Goal: Check status: Check status

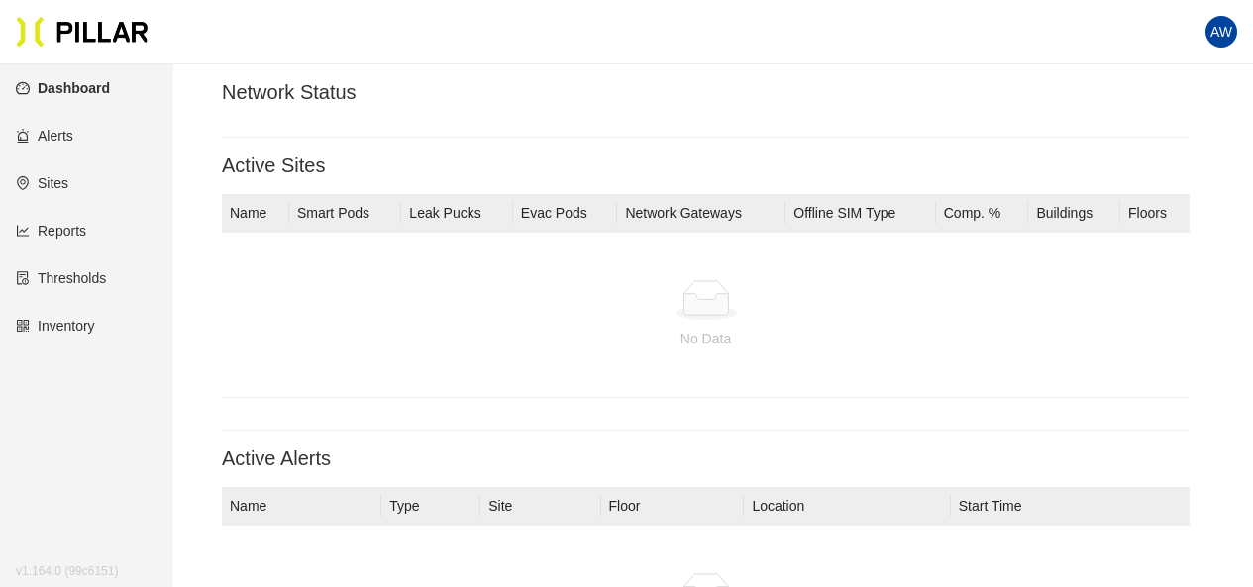
click at [325, 211] on th "Smart Pods" at bounding box center [345, 213] width 112 height 39
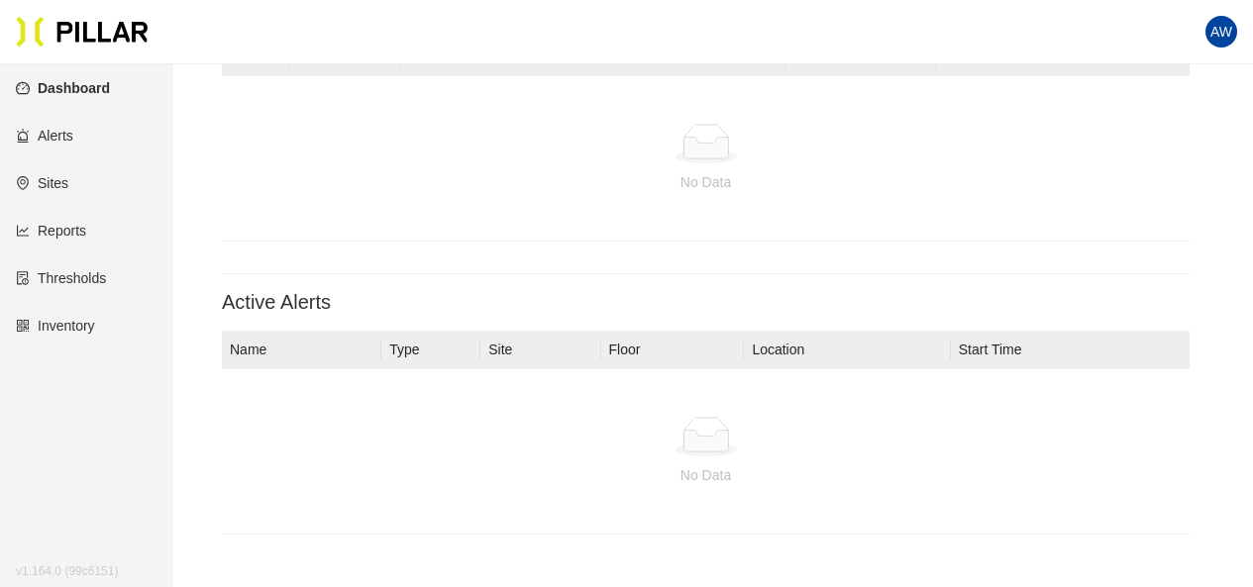
scroll to position [159, 0]
click at [62, 144] on link "Alerts" at bounding box center [44, 136] width 57 height 16
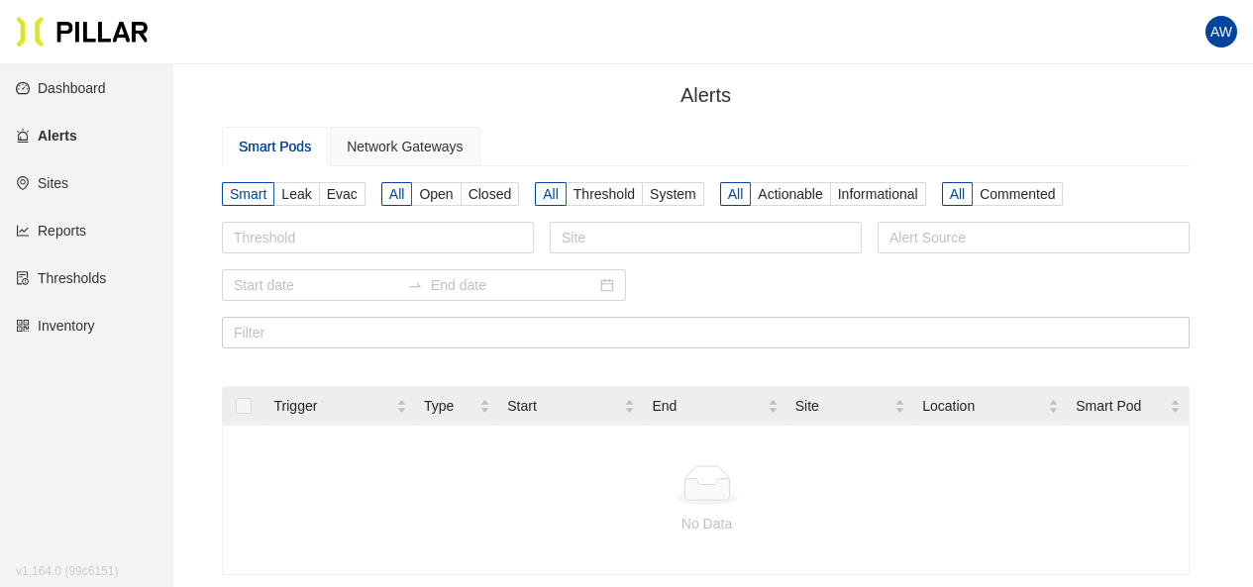
click at [68, 186] on link "Sites" at bounding box center [42, 183] width 53 height 16
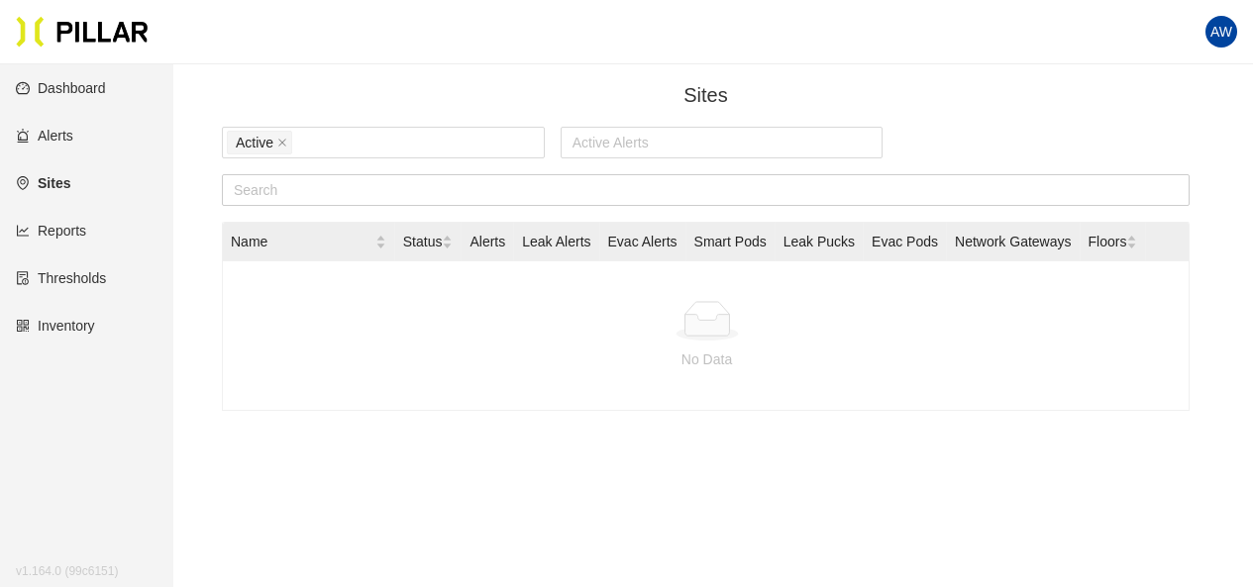
click at [66, 237] on link "Reports" at bounding box center [51, 231] width 70 height 16
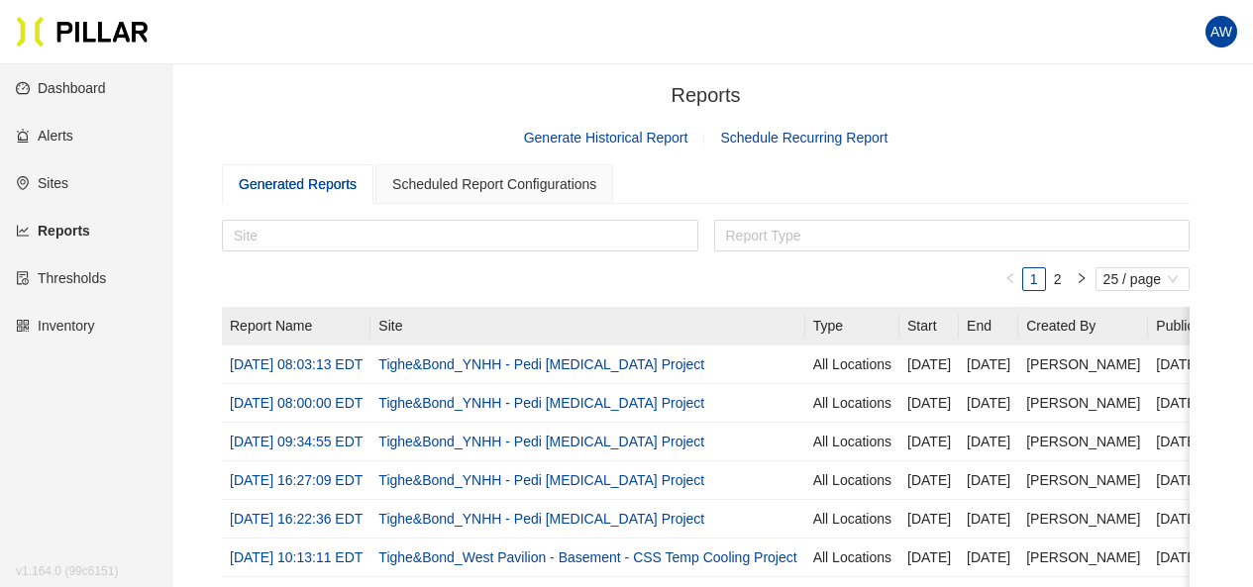
click at [89, 283] on link "Thresholds" at bounding box center [61, 278] width 90 height 16
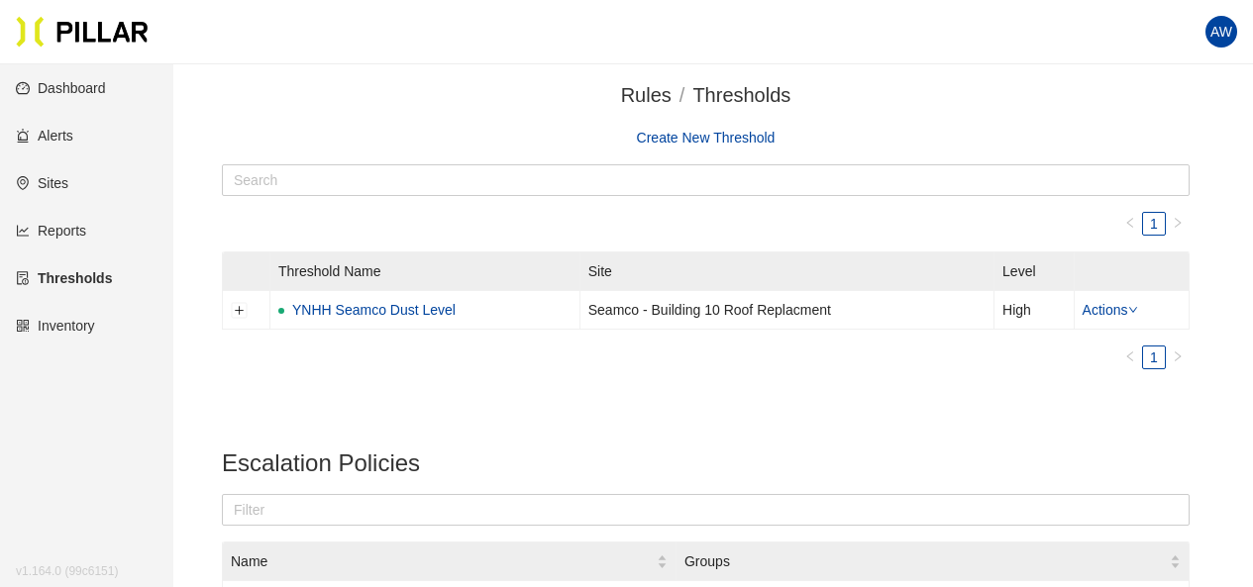
click at [83, 331] on link "Inventory" at bounding box center [55, 326] width 79 height 16
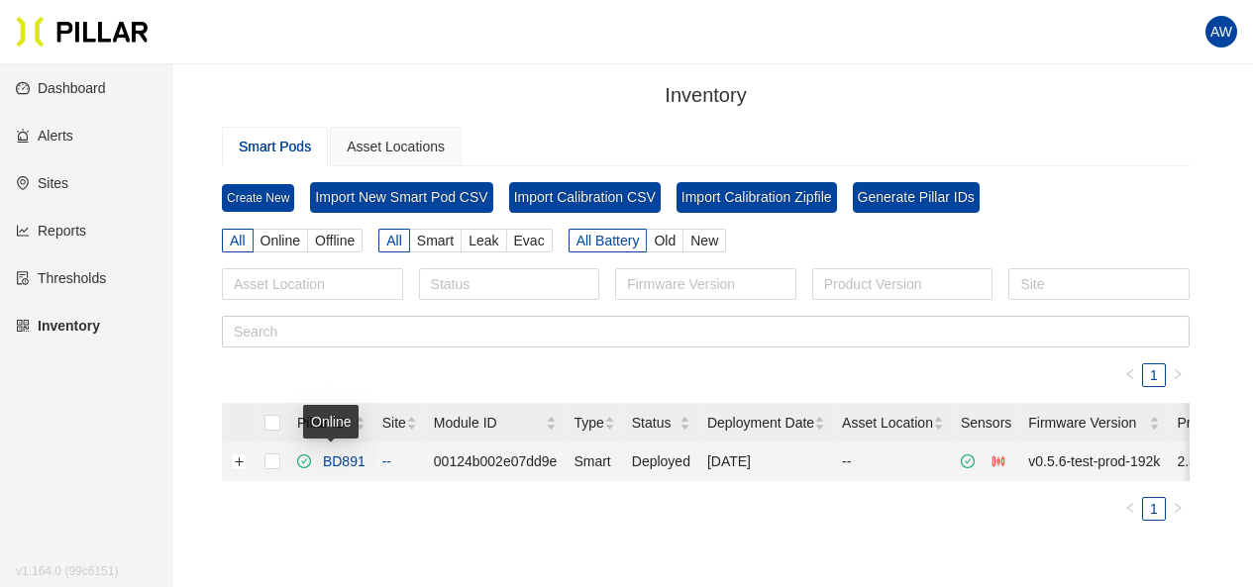
click at [358, 459] on link "BD891" at bounding box center [340, 462] width 51 height 16
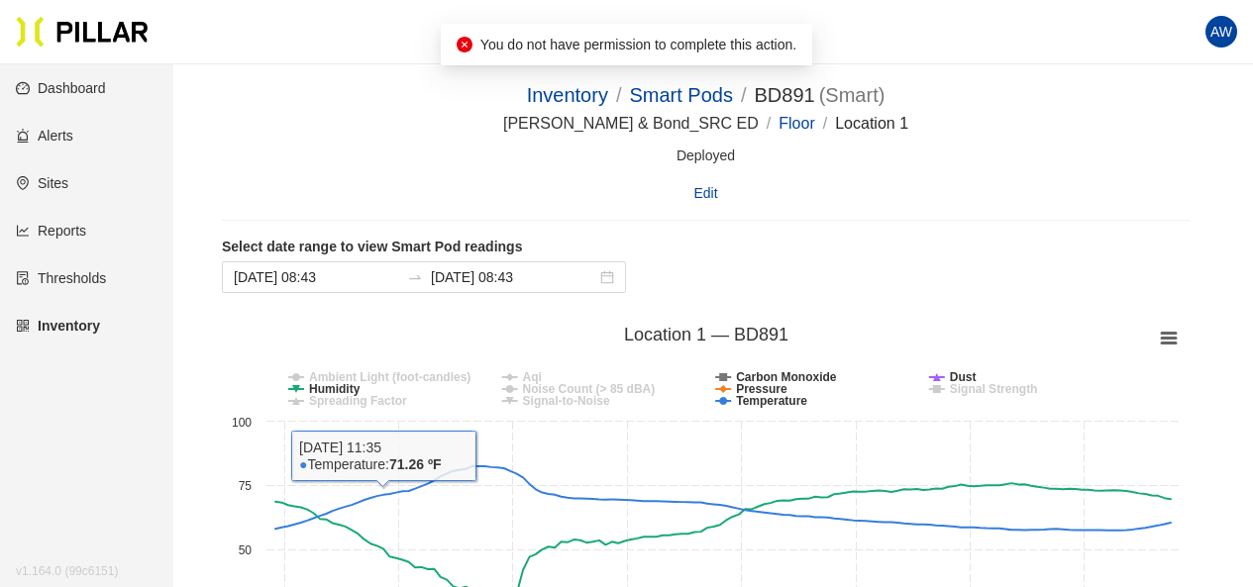
click at [461, 355] on rect at bounding box center [706, 515] width 968 height 396
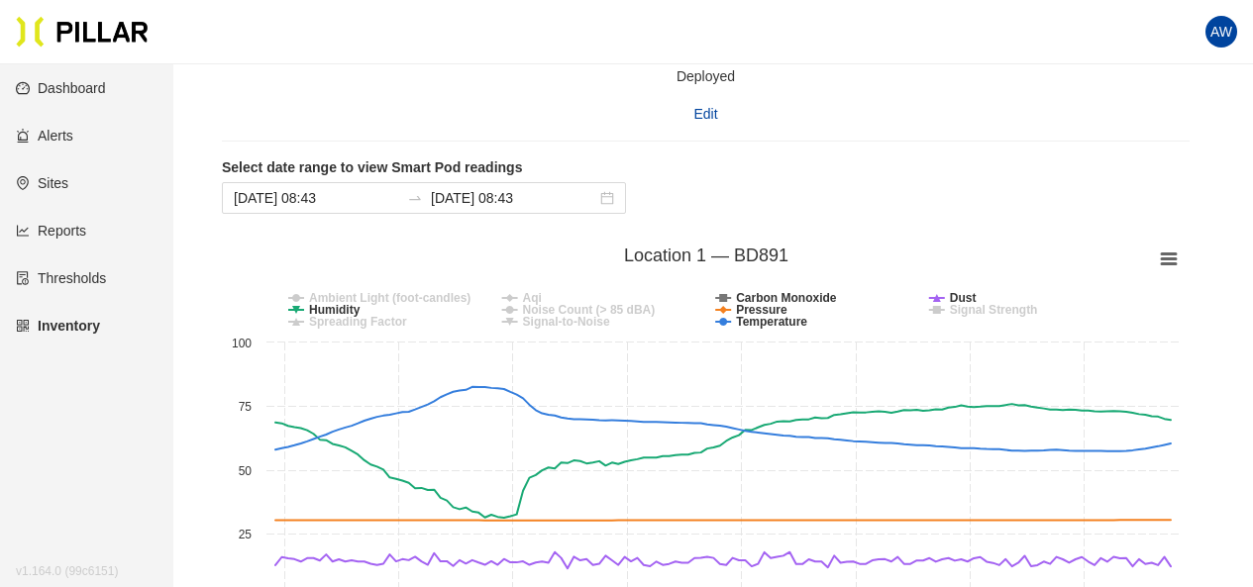
scroll to position [119, 0]
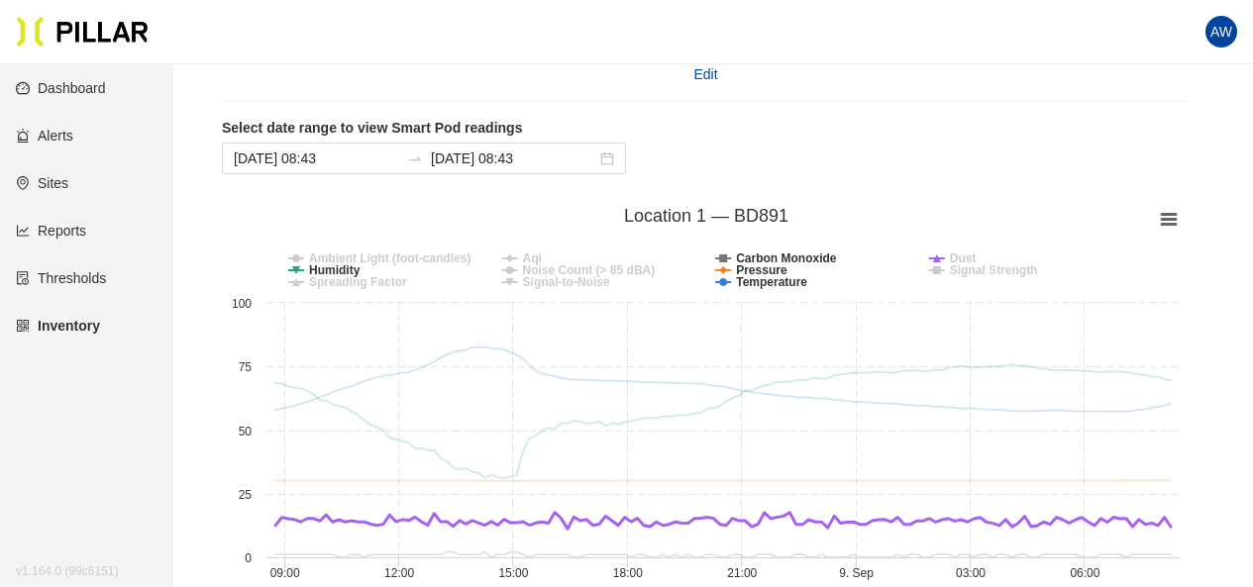
click at [968, 257] on tspan "Dust" at bounding box center [963, 259] width 27 height 14
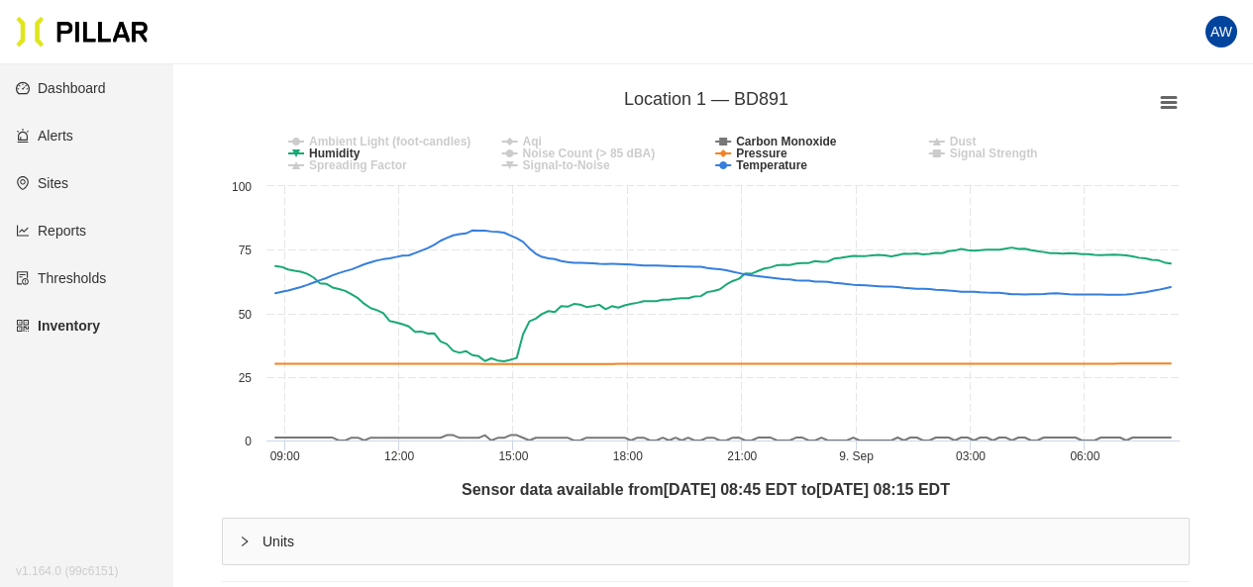
scroll to position [238, 0]
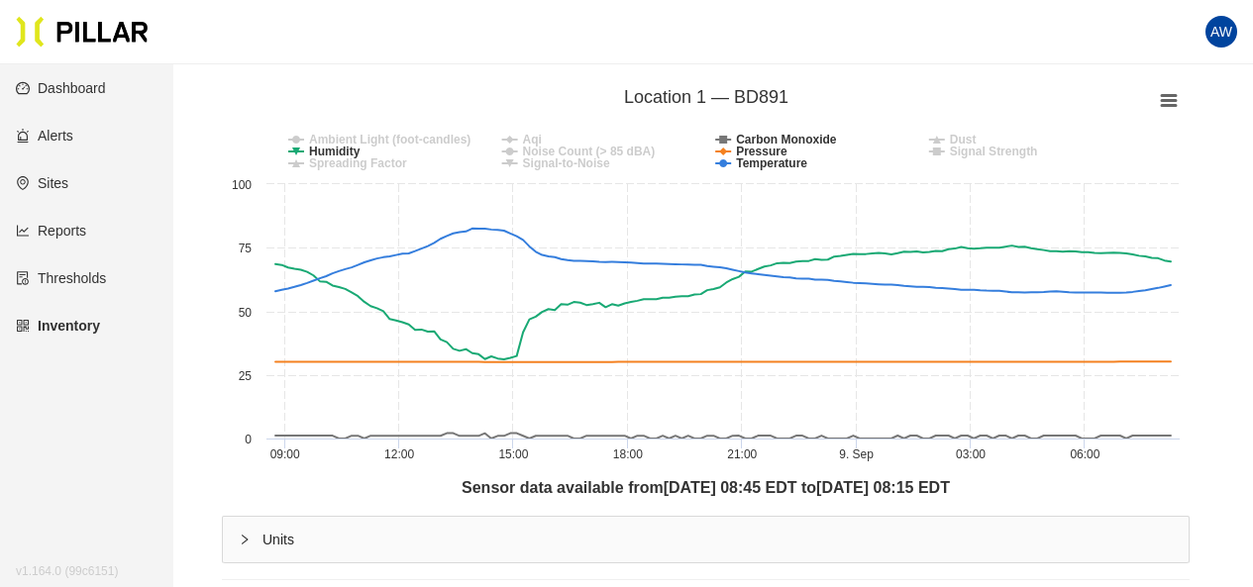
click at [938, 139] on icon at bounding box center [937, 140] width 8 height 8
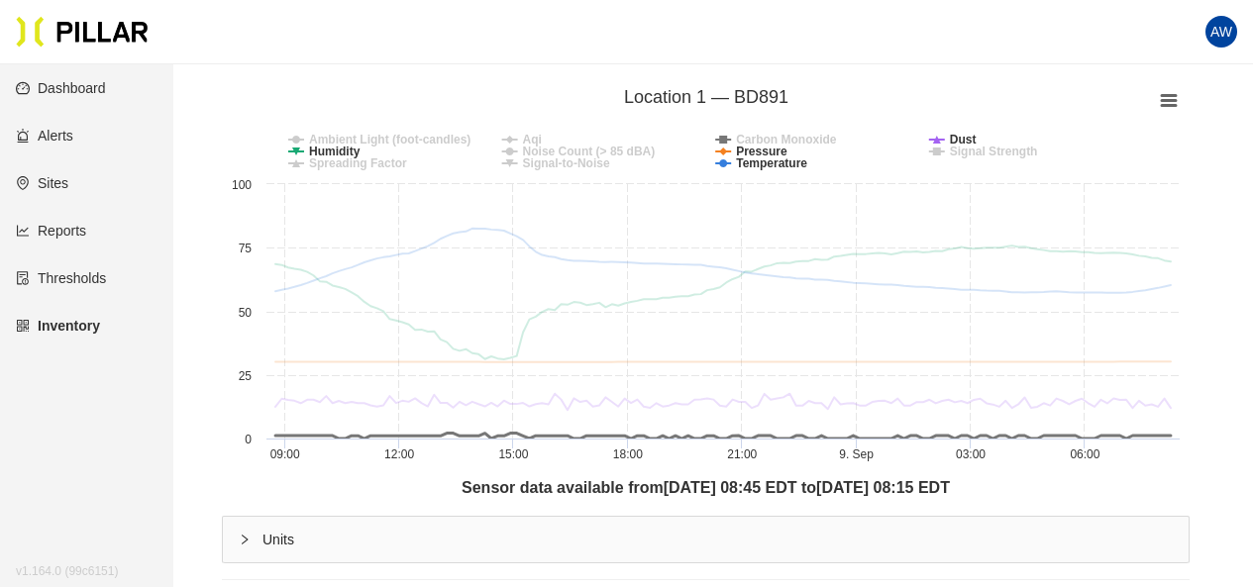
click at [778, 138] on tspan "Carbon Monoxide" at bounding box center [786, 140] width 101 height 14
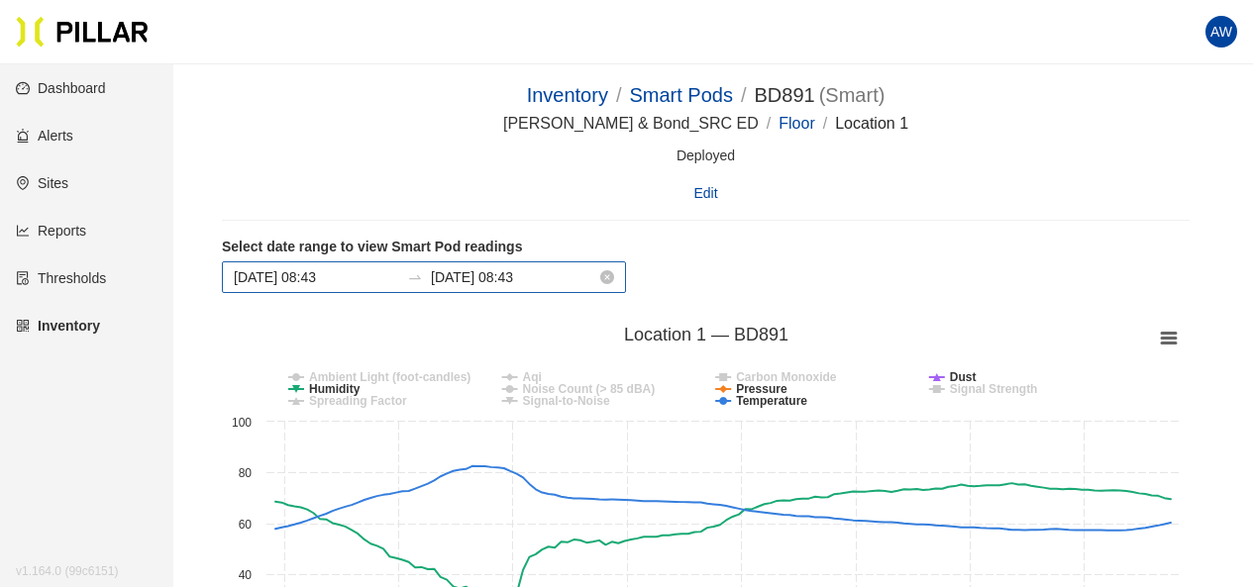
click at [255, 266] on input "[DATE] 08:43" at bounding box center [316, 277] width 165 height 22
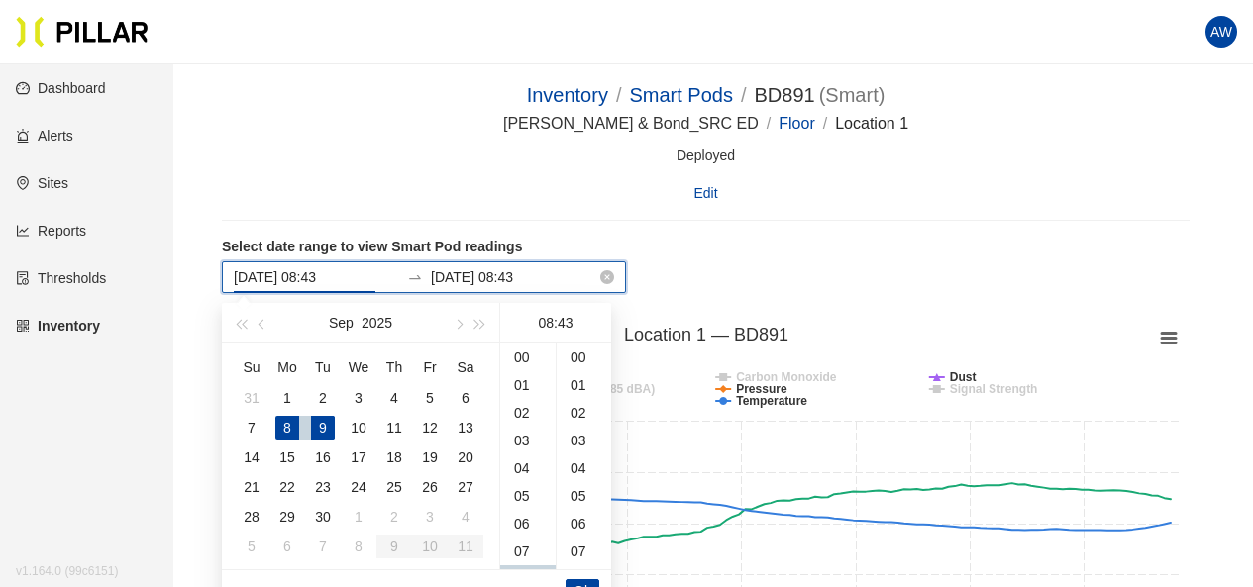
scroll to position [1193, 0]
click at [284, 386] on div "1" at bounding box center [287, 398] width 24 height 24
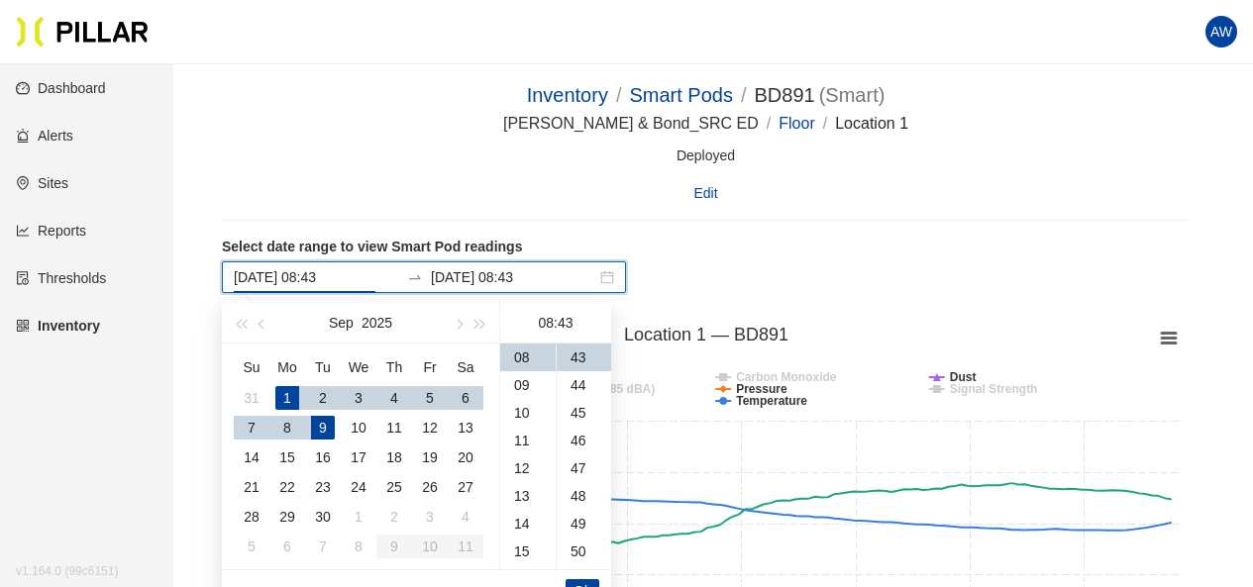
click at [755, 199] on div "Edit" at bounding box center [706, 193] width 968 height 22
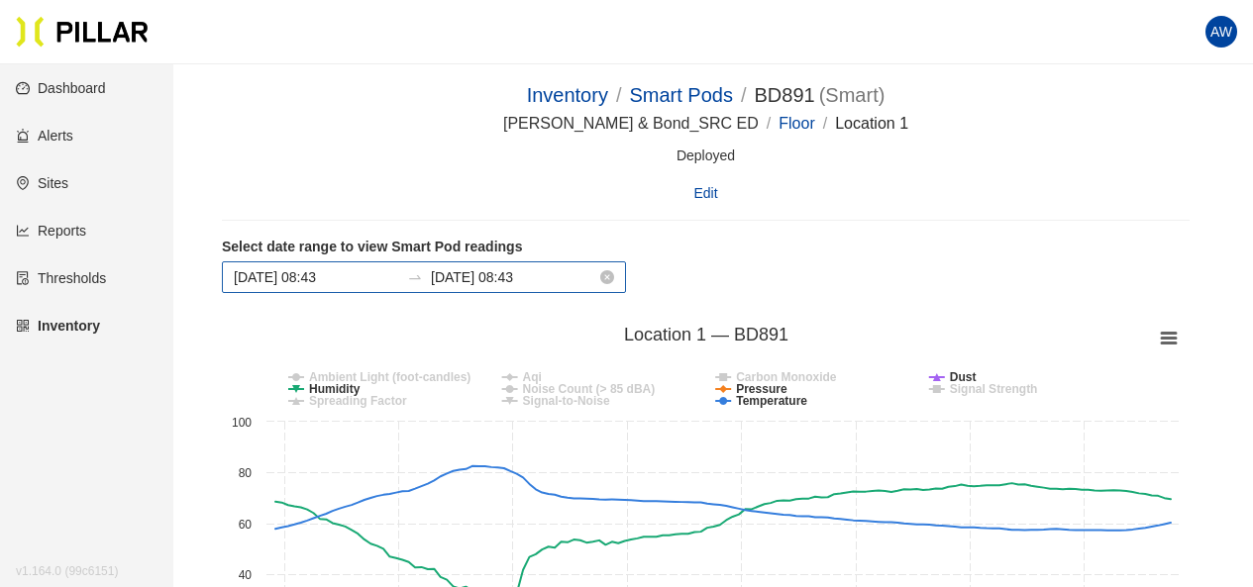
click at [302, 280] on input "[DATE] 08:43" at bounding box center [316, 277] width 165 height 22
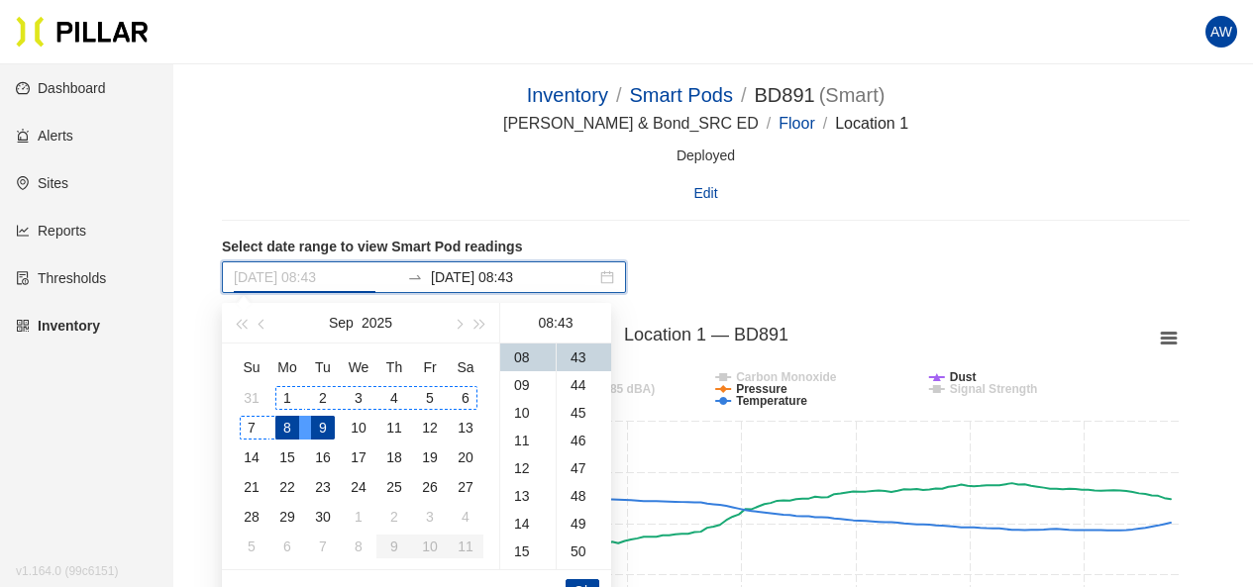
click at [291, 396] on div "1" at bounding box center [287, 398] width 24 height 24
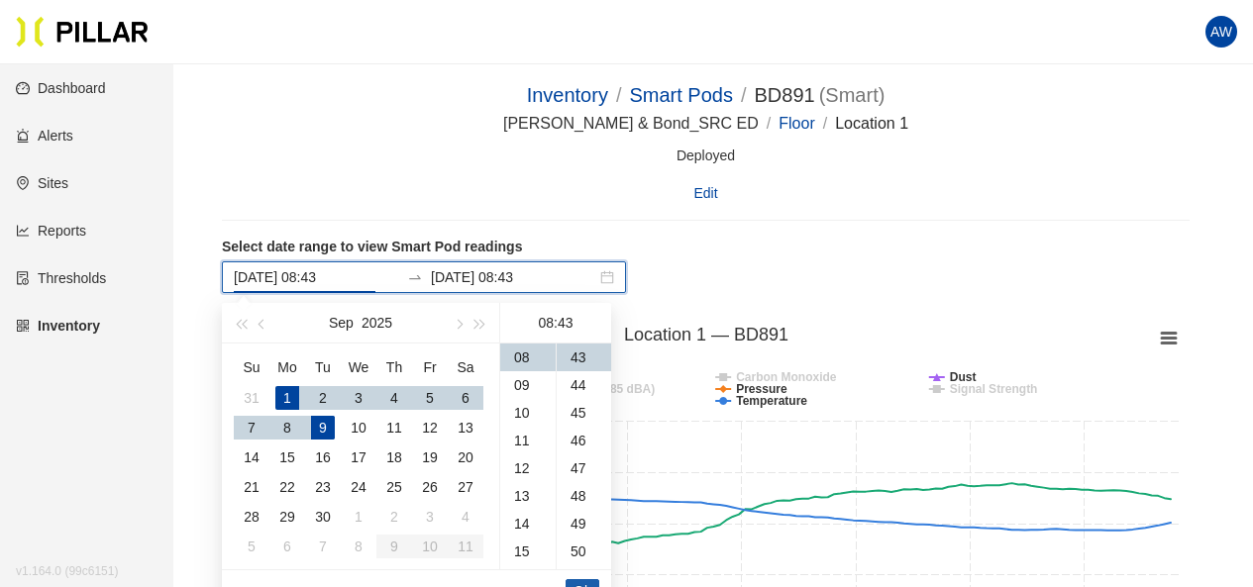
click at [581, 584] on span "Ok" at bounding box center [583, 592] width 18 height 22
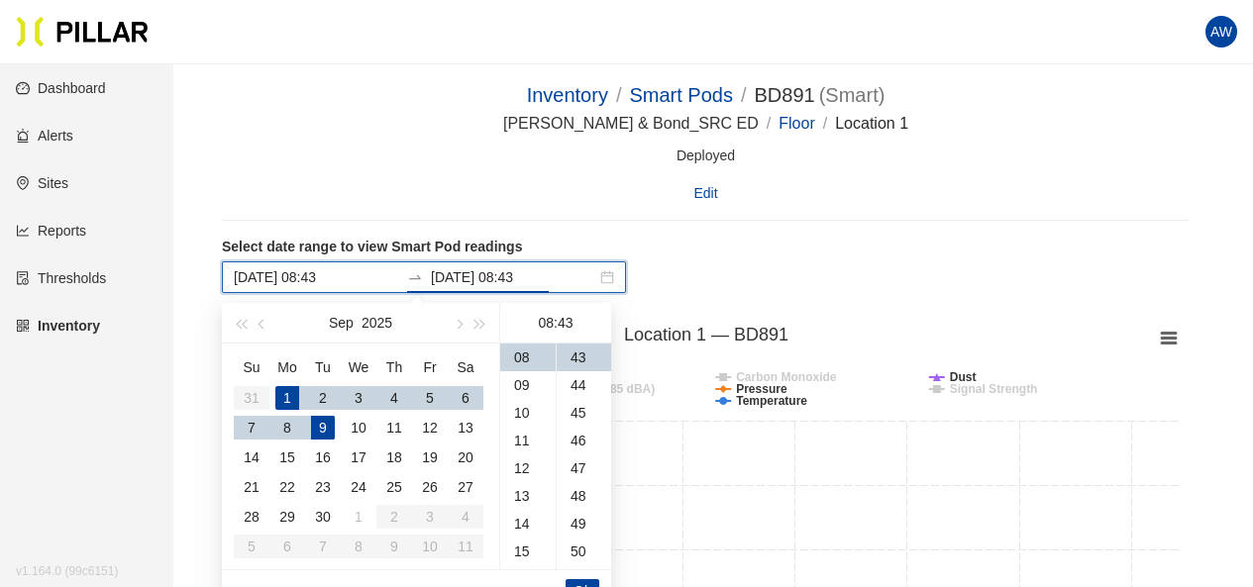
click at [730, 318] on rect at bounding box center [706, 515] width 968 height 396
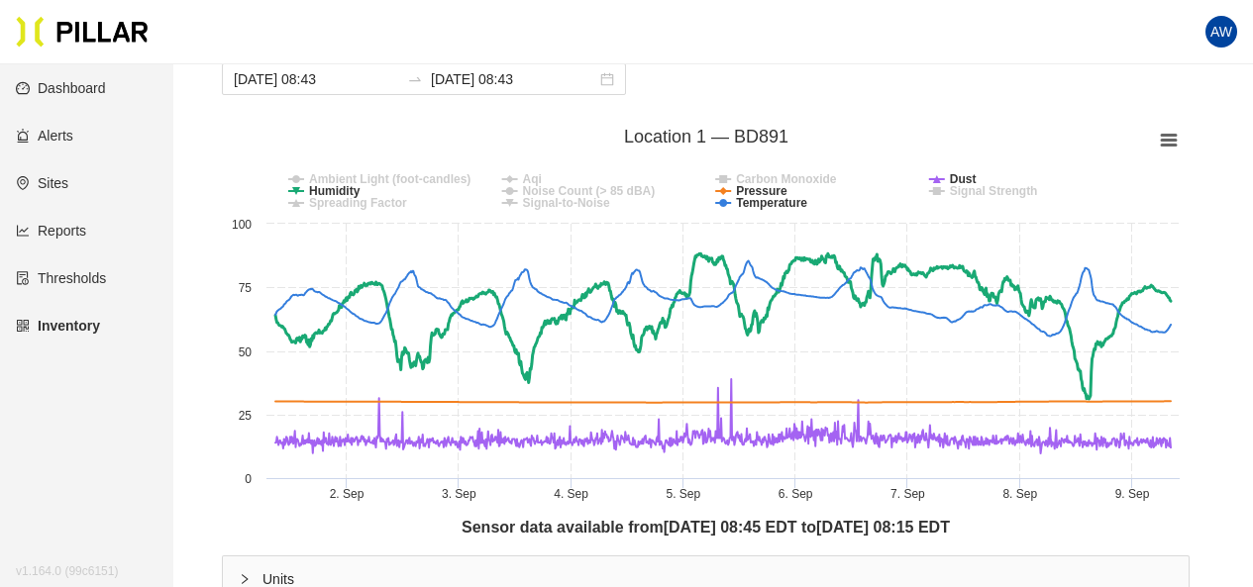
scroll to position [159, 0]
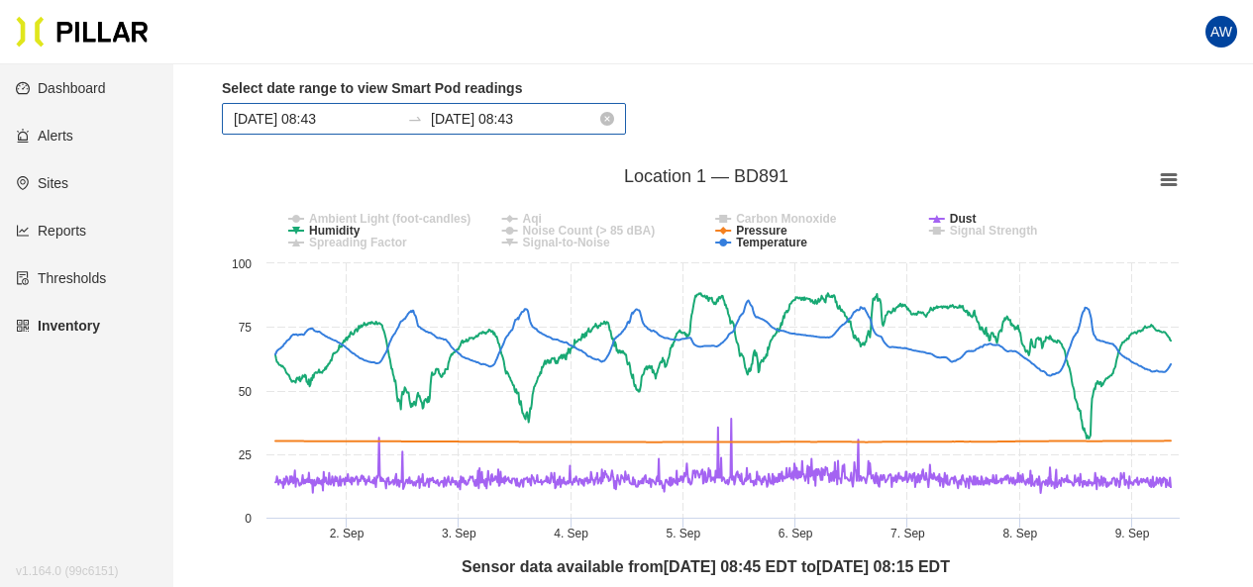
click at [315, 134] on div "[DATE] 08:43 [DATE] 08:43" at bounding box center [424, 119] width 404 height 32
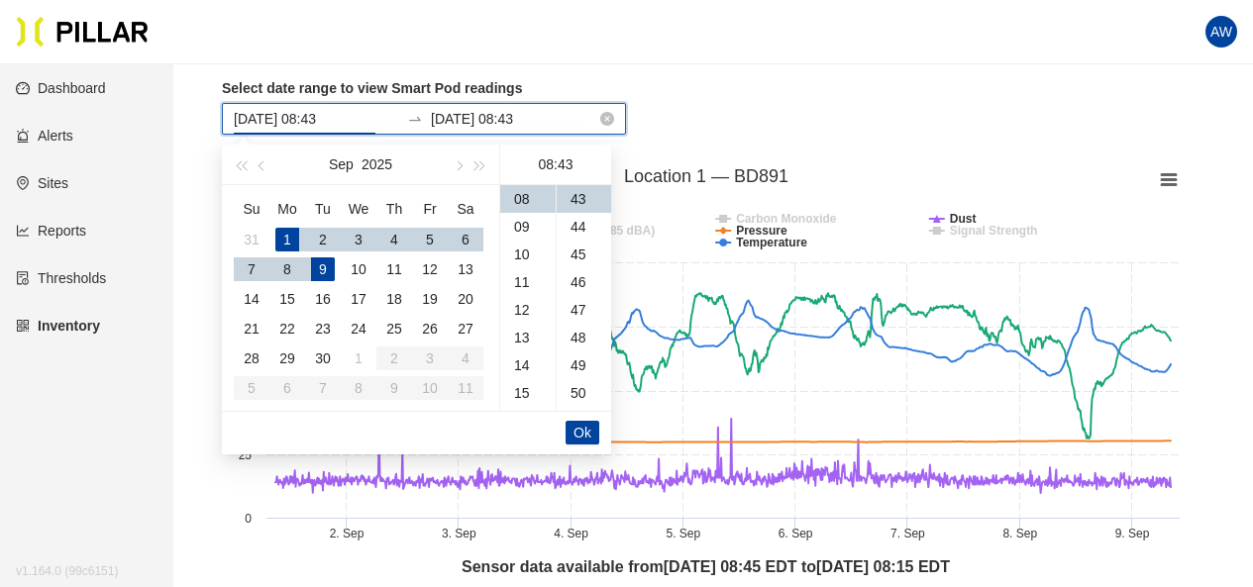
click at [318, 115] on input "[DATE] 08:43" at bounding box center [316, 119] width 165 height 22
click at [751, 99] on div "Select date range to view Smart Pod readings [DATE] 08:43 [DATE] 08:43" at bounding box center [706, 114] width 968 height 72
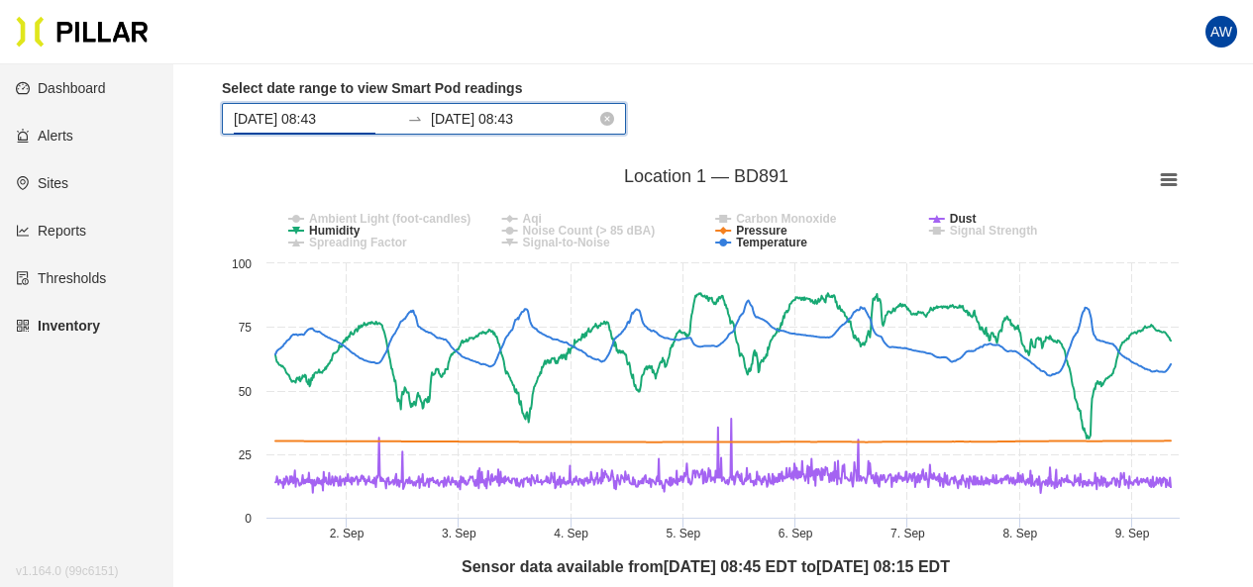
click at [314, 120] on input "[DATE] 08:43" at bounding box center [316, 119] width 165 height 22
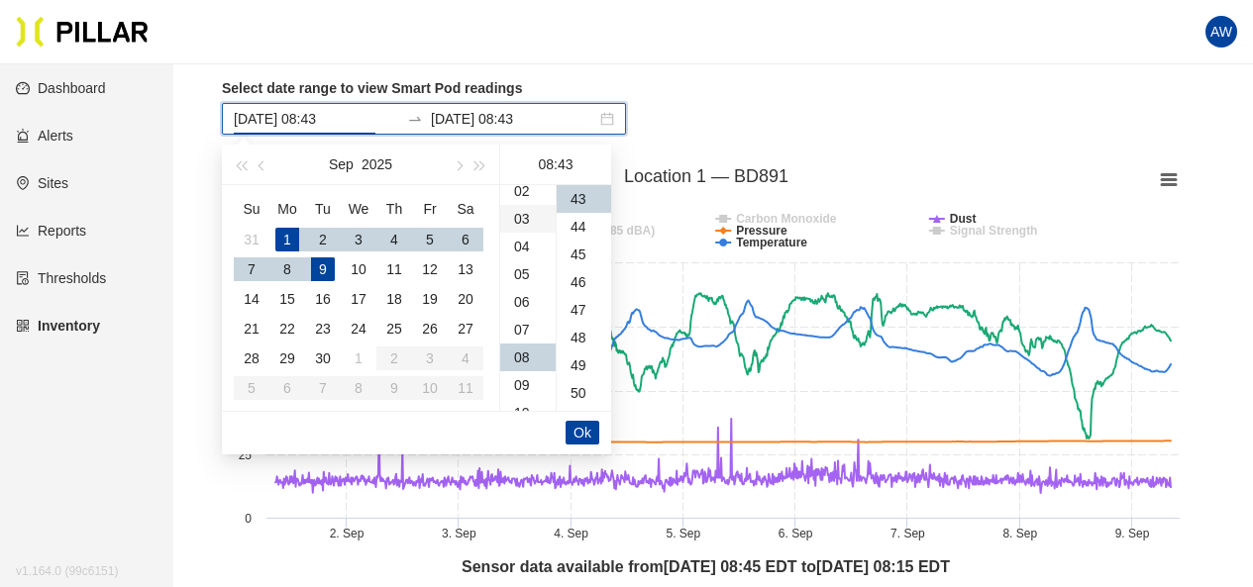
click at [528, 209] on div "03" at bounding box center [527, 219] width 55 height 28
click at [575, 201] on div "00" at bounding box center [584, 199] width 54 height 28
type input "[DATE] 03:00"
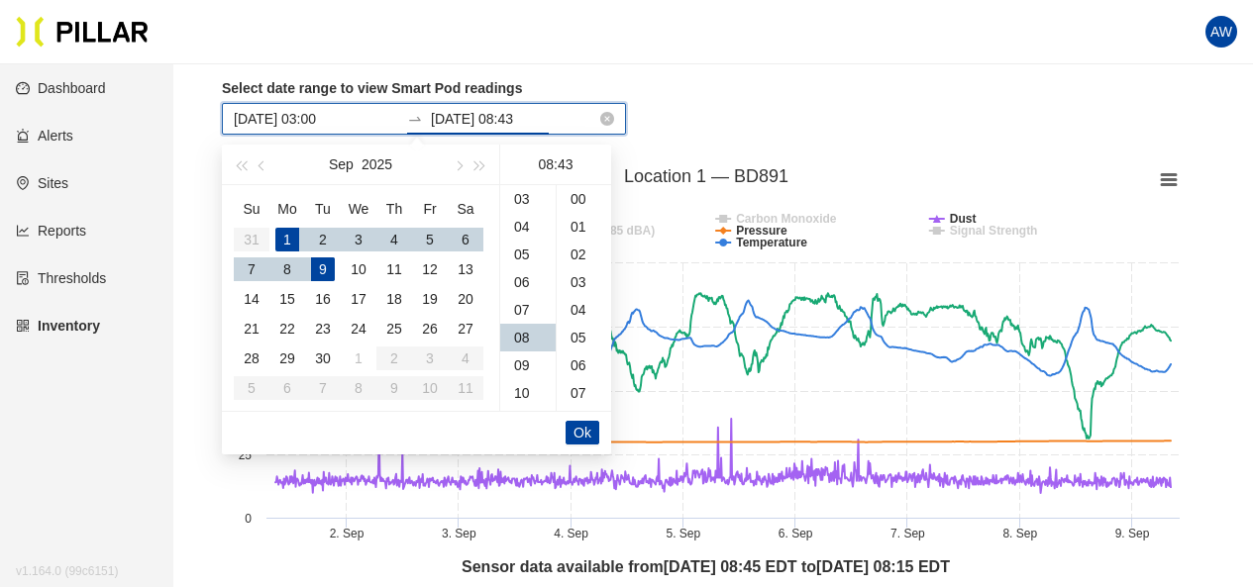
click at [519, 121] on input "[DATE] 08:43" at bounding box center [513, 119] width 165 height 22
click at [595, 425] on button "Ok" at bounding box center [583, 433] width 34 height 24
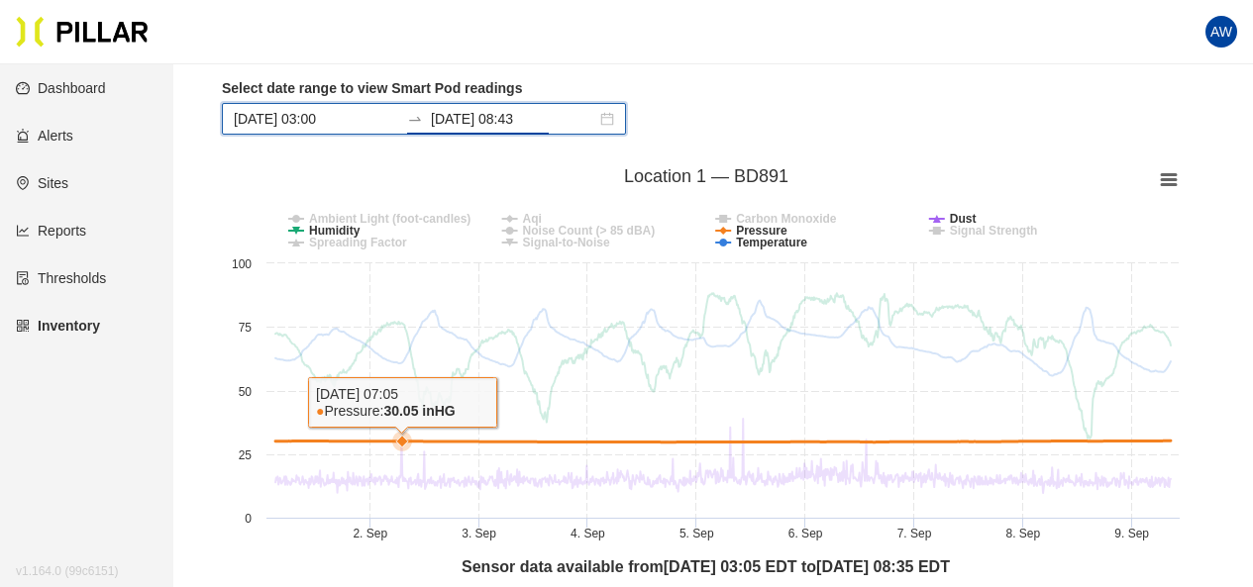
scroll to position [161, 0]
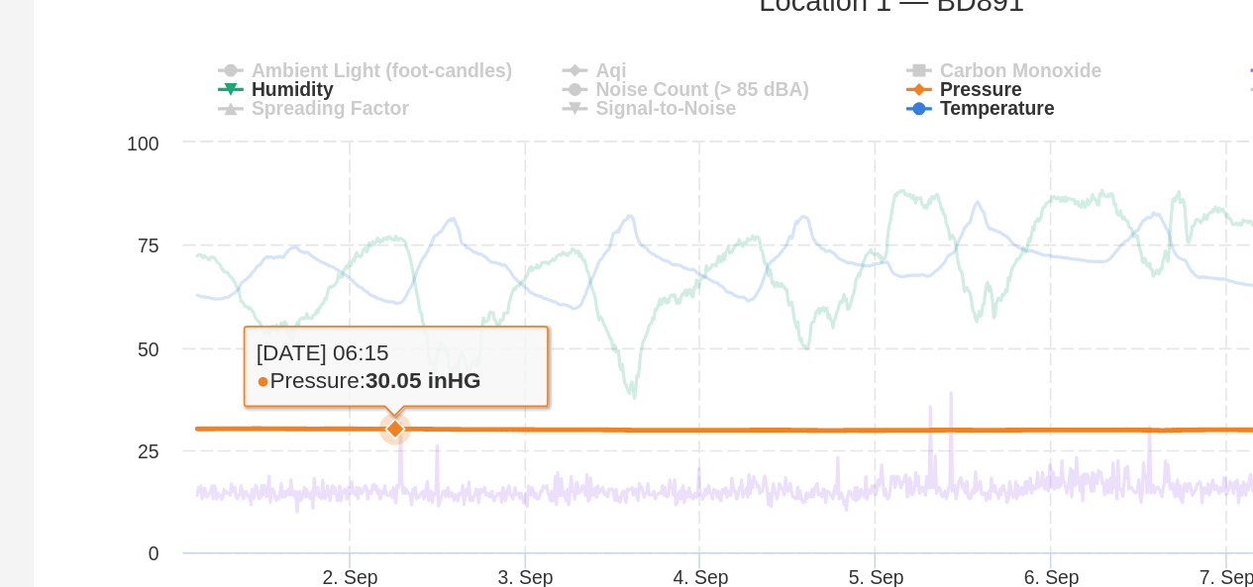
click at [398, 433] on icon at bounding box center [398, 438] width 12 height 12
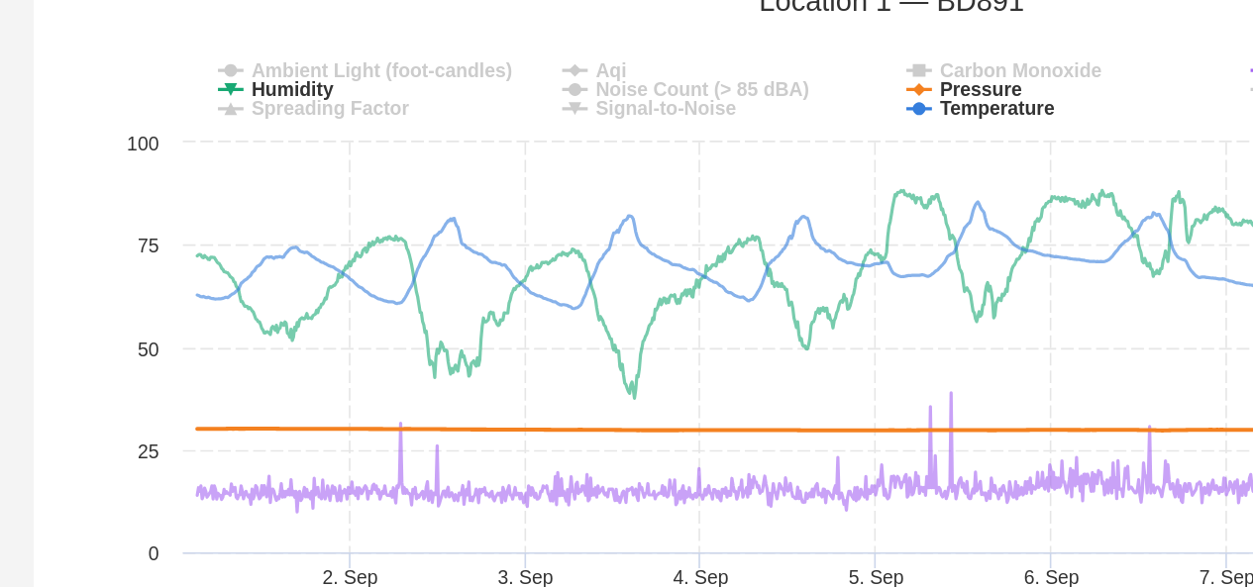
click at [725, 224] on rect at bounding box center [706, 354] width 968 height 396
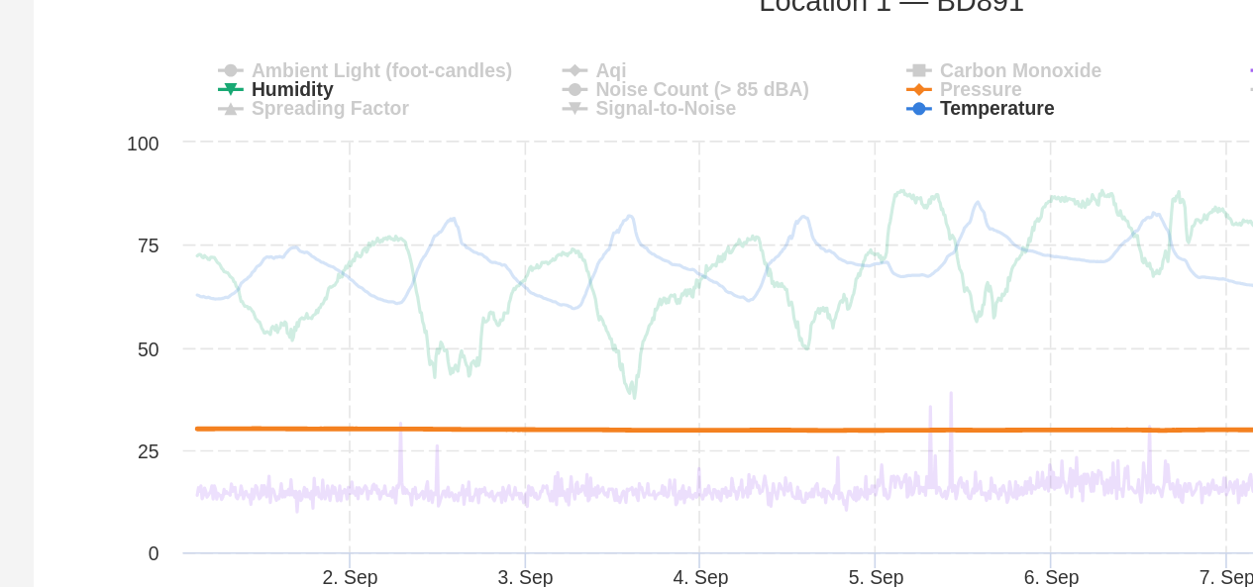
click at [738, 227] on tspan "Pressure" at bounding box center [762, 228] width 52 height 14
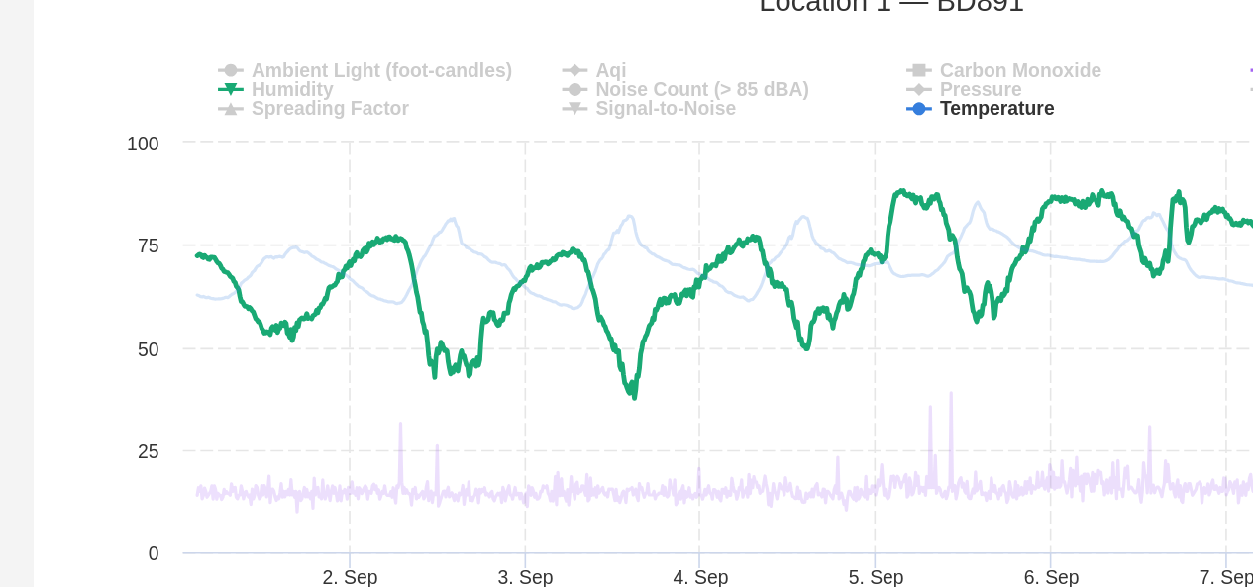
click at [332, 224] on tspan "Humidity" at bounding box center [335, 228] width 52 height 14
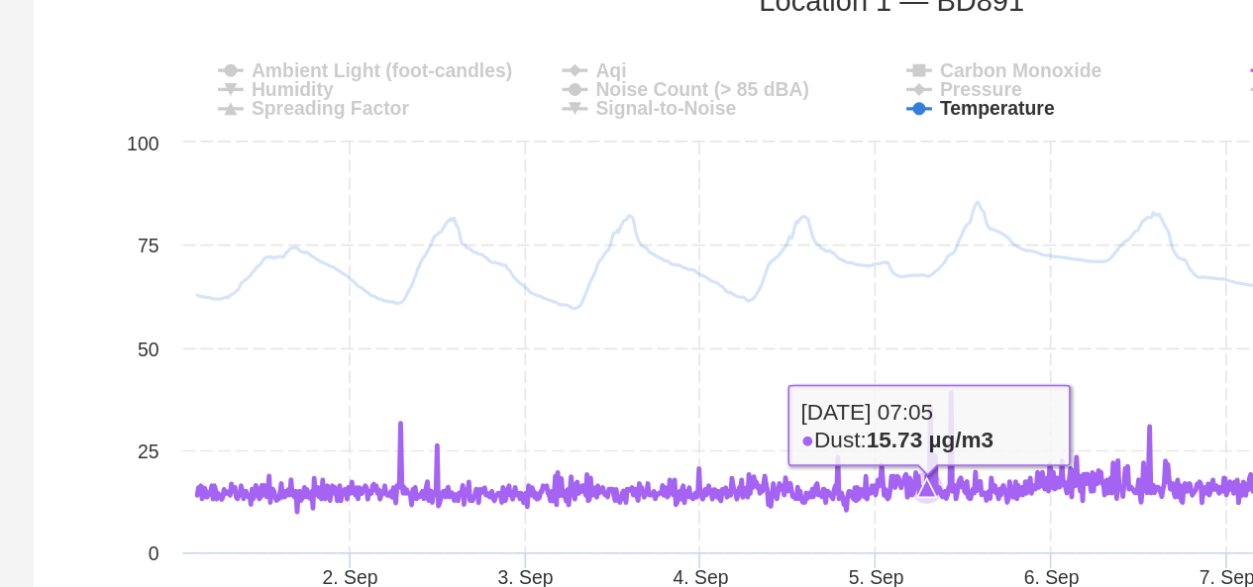
click at [729, 416] on icon at bounding box center [723, 453] width 896 height 74
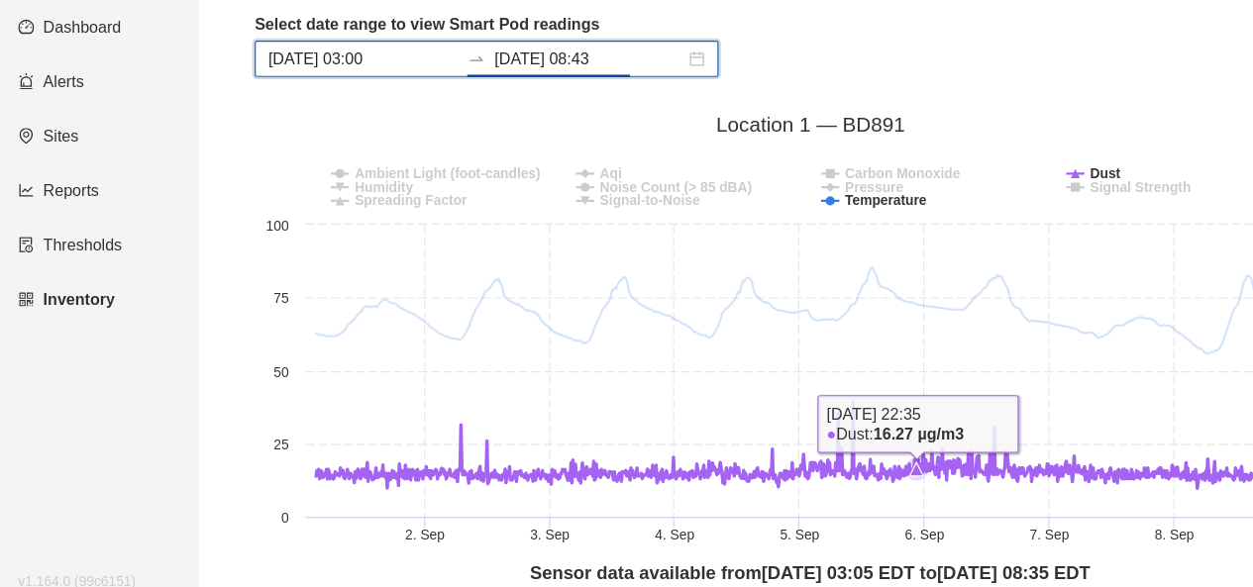
scroll to position [160, 0]
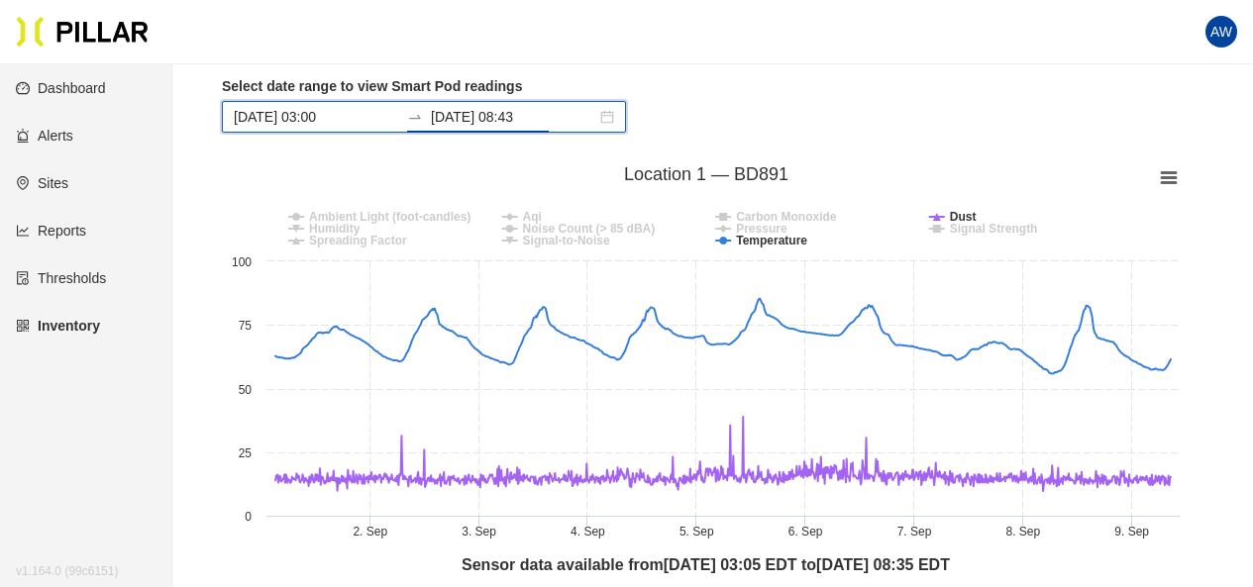
click at [747, 221] on tspan "Carbon Monoxide" at bounding box center [786, 217] width 101 height 14
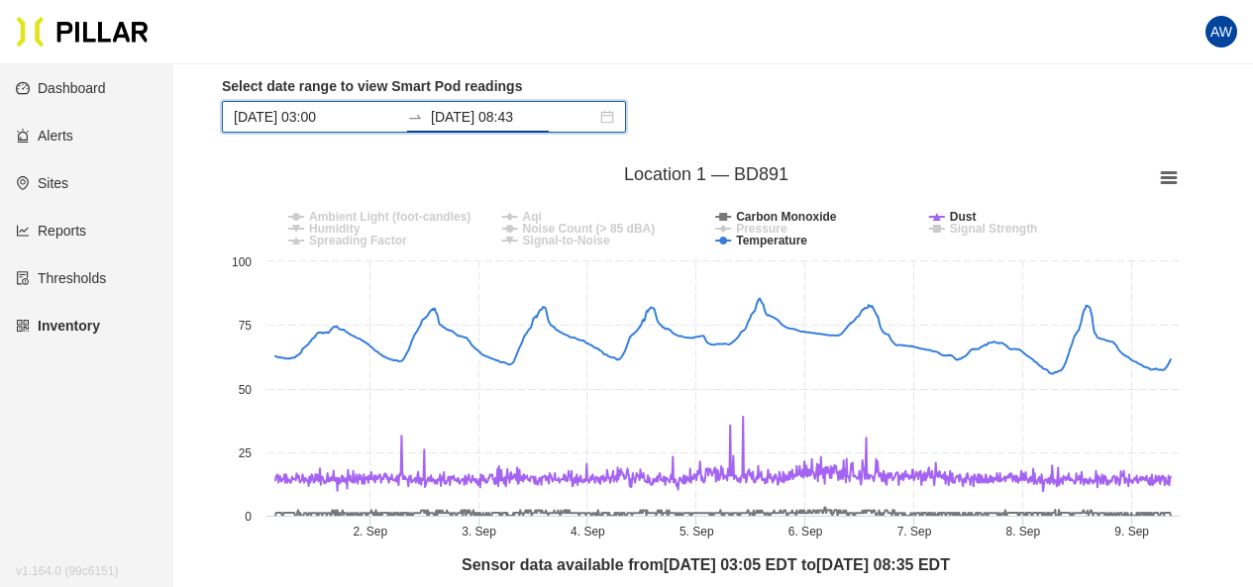
click at [747, 225] on tspan "Pressure" at bounding box center [762, 229] width 52 height 14
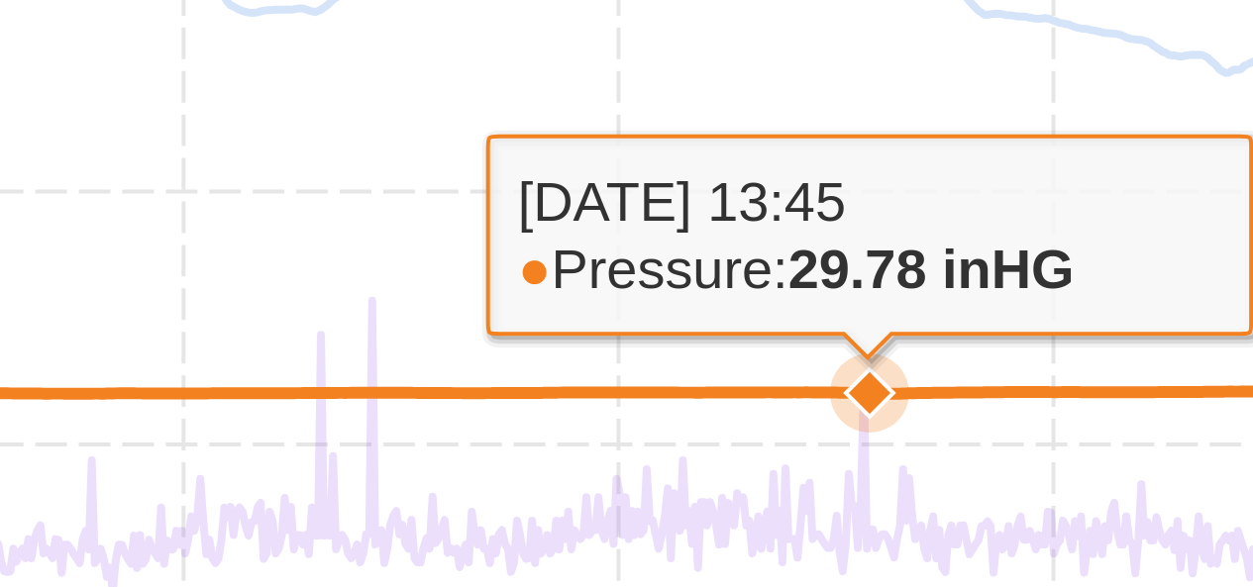
click at [868, 456] on icon at bounding box center [723, 454] width 896 height 74
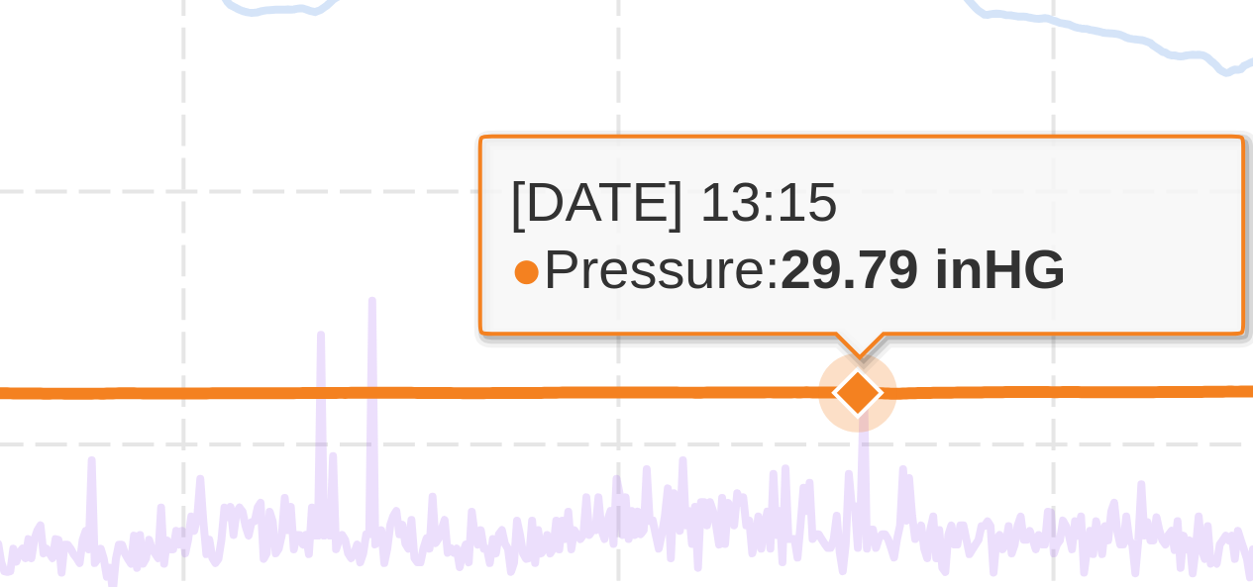
click at [866, 453] on icon at bounding box center [723, 454] width 896 height 74
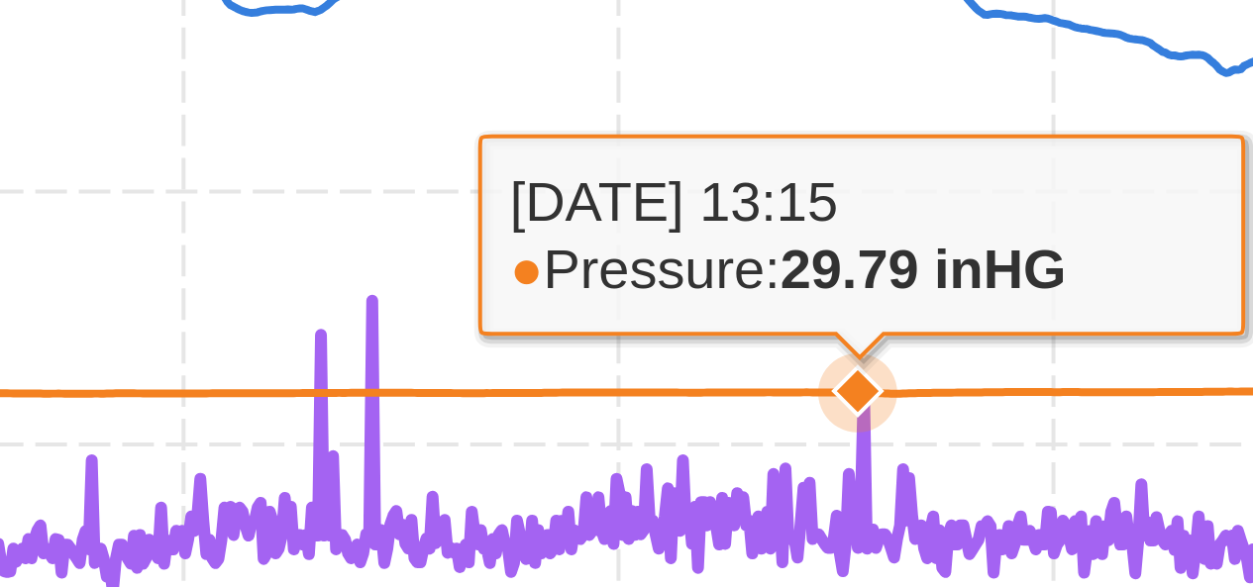
click at [867, 453] on icon at bounding box center [723, 454] width 896 height 74
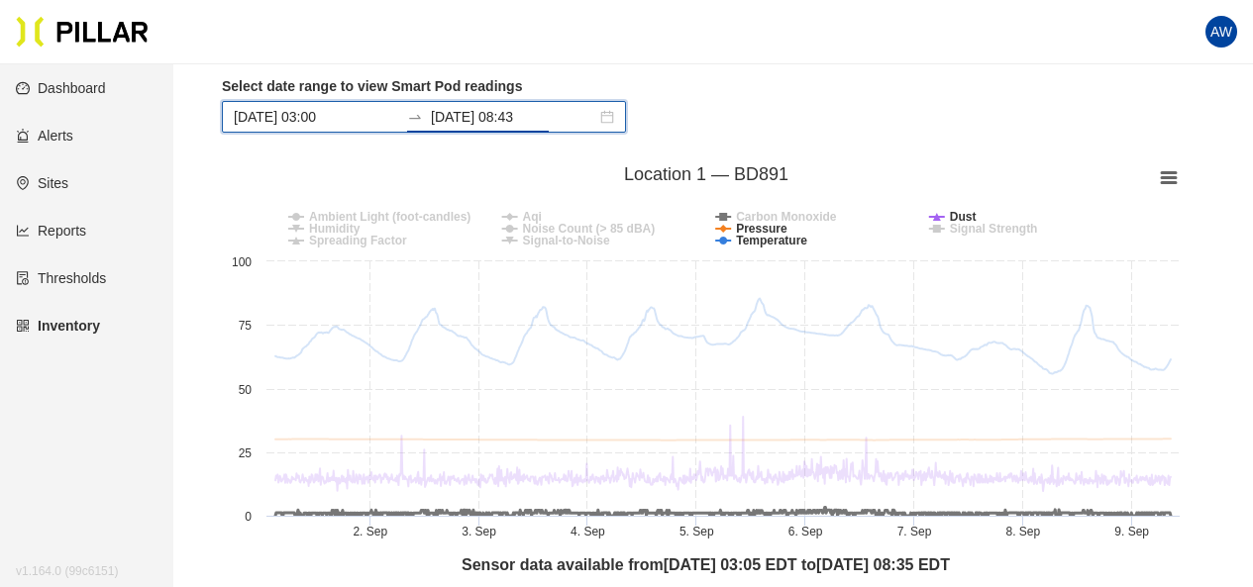
click at [759, 221] on tspan "Carbon Monoxide" at bounding box center [786, 217] width 101 height 14
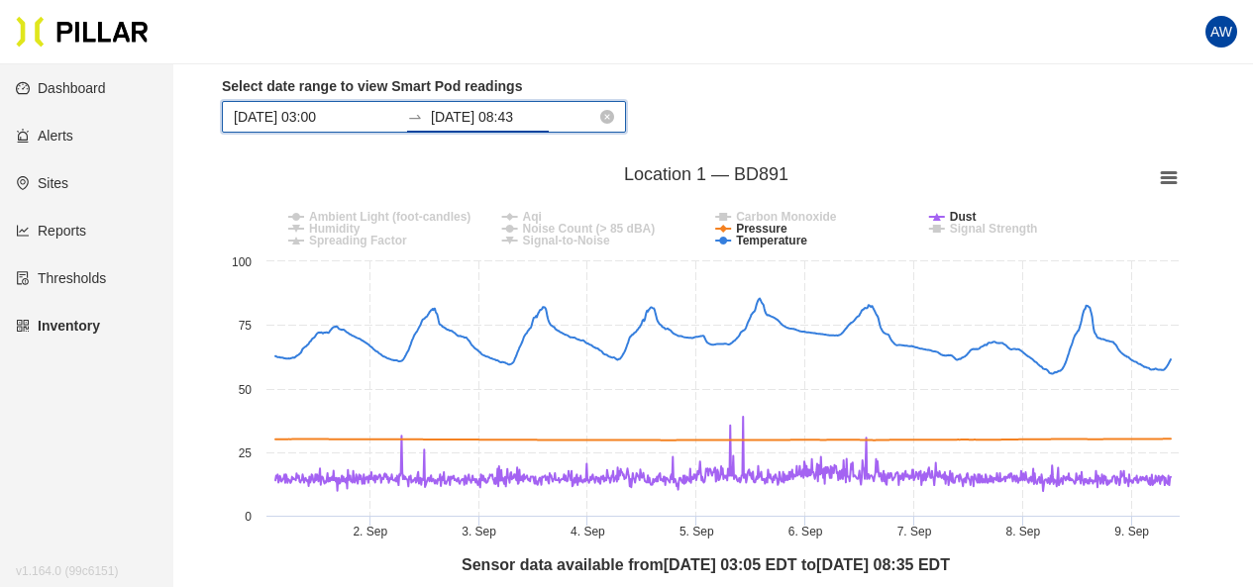
click at [433, 120] on input "[DATE] 08:43" at bounding box center [513, 117] width 165 height 22
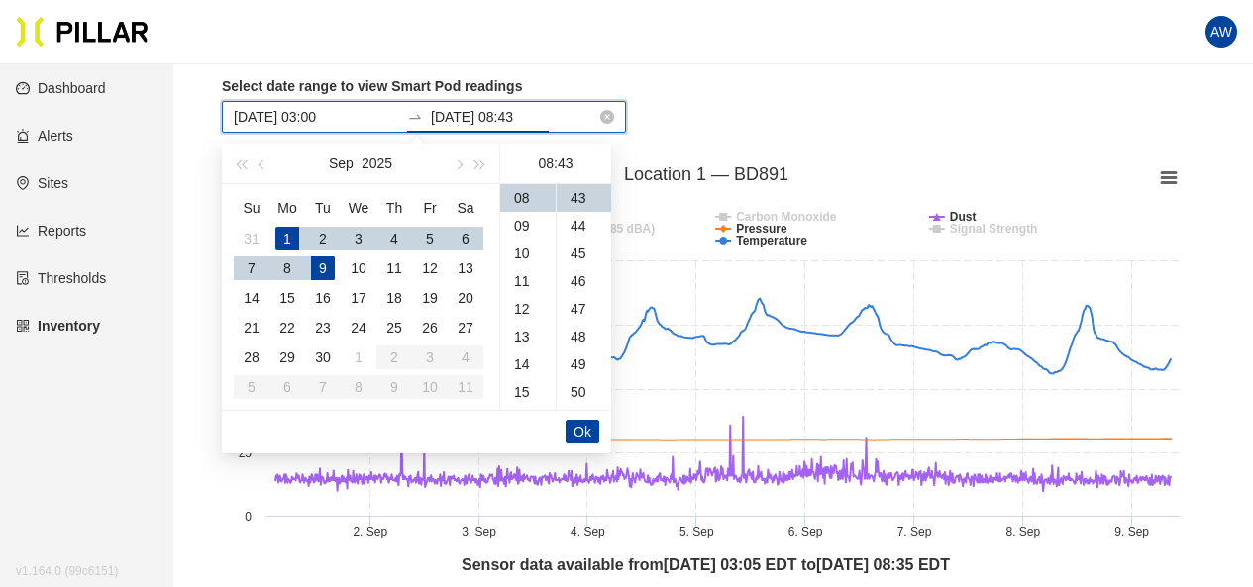
click at [447, 117] on input "[DATE] 08:43" at bounding box center [513, 117] width 165 height 22
click at [440, 113] on input "[DATE] 08:43" at bounding box center [513, 117] width 165 height 22
type input "[DATE] 08:43"
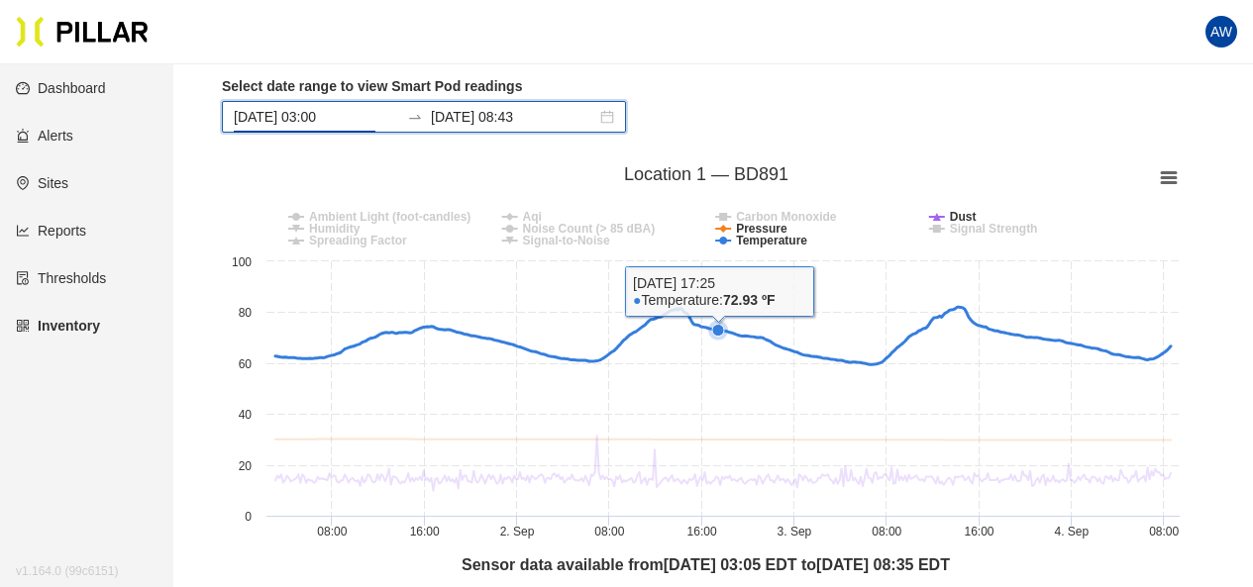
click at [719, 368] on rect at bounding box center [706, 355] width 968 height 396
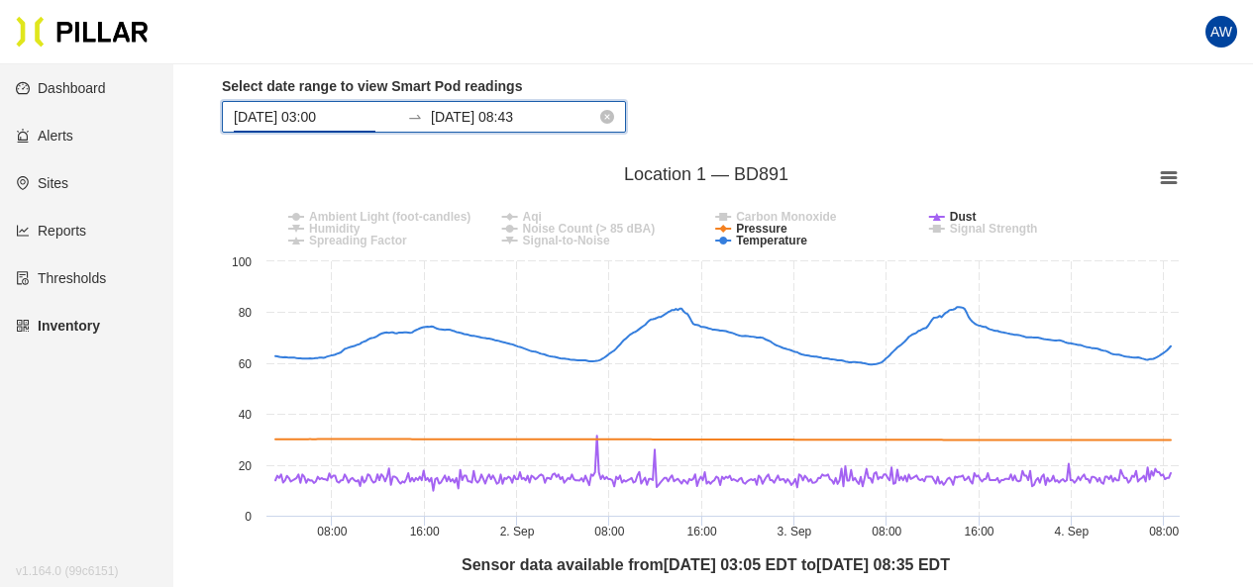
click at [288, 113] on input "[DATE] 03:00" at bounding box center [316, 117] width 165 height 22
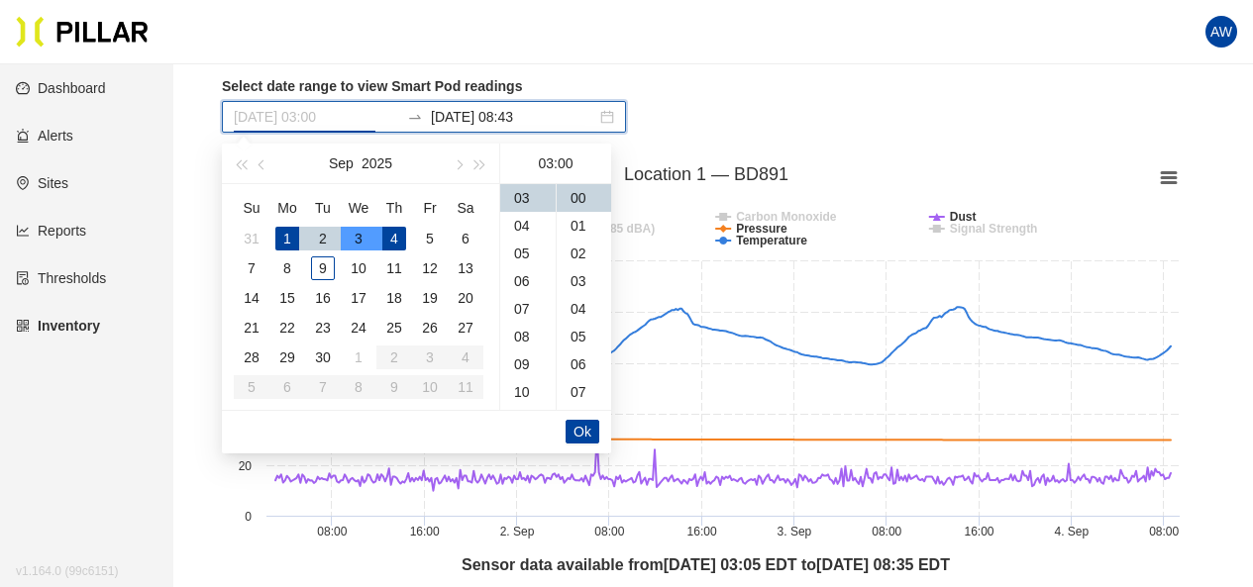
type input "[DATE] 03:00"
click at [387, 232] on div "4" at bounding box center [394, 239] width 24 height 24
click at [471, 111] on input "[DATE] 08:43" at bounding box center [513, 117] width 165 height 22
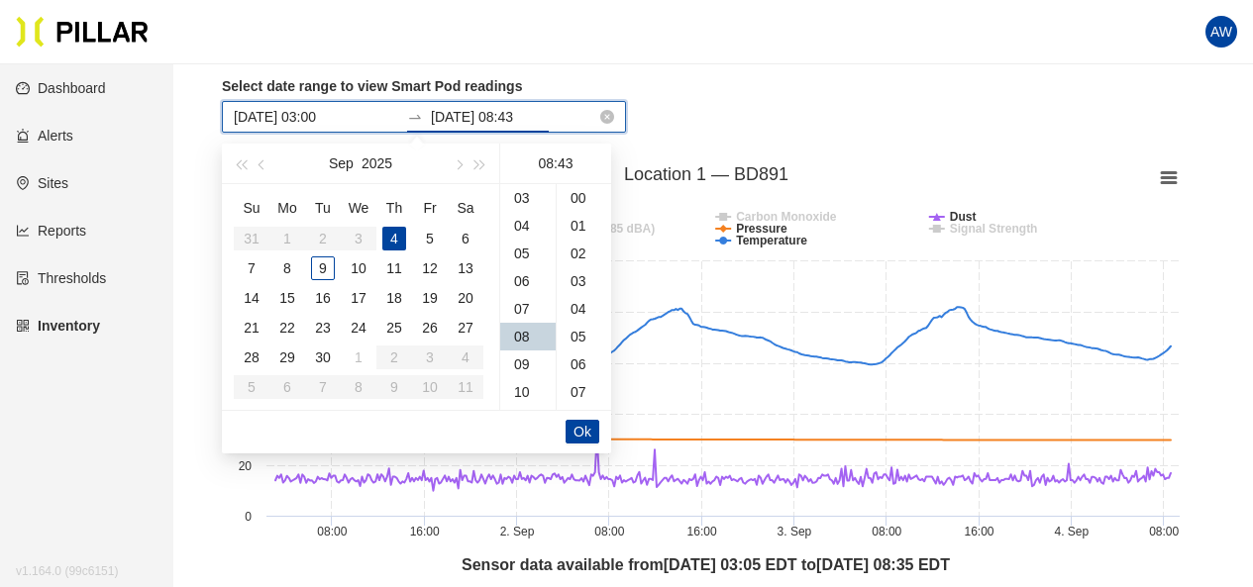
scroll to position [1193, 0]
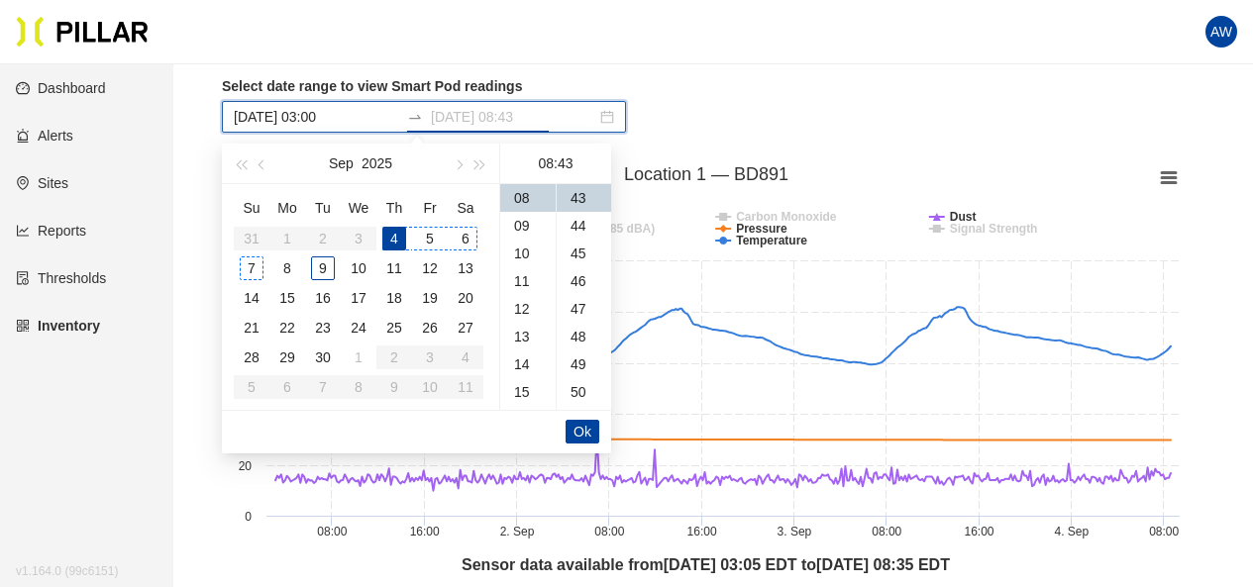
click at [253, 267] on div "7" at bounding box center [252, 269] width 24 height 24
type input "[DATE] 08:43"
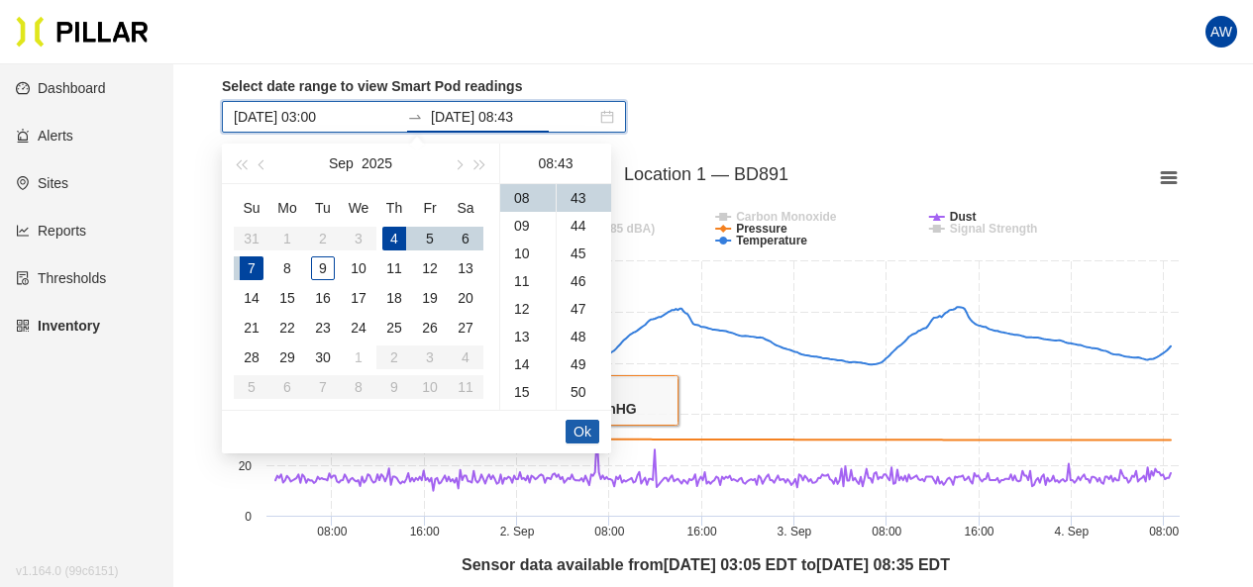
click at [583, 430] on span "Ok" at bounding box center [583, 432] width 18 height 22
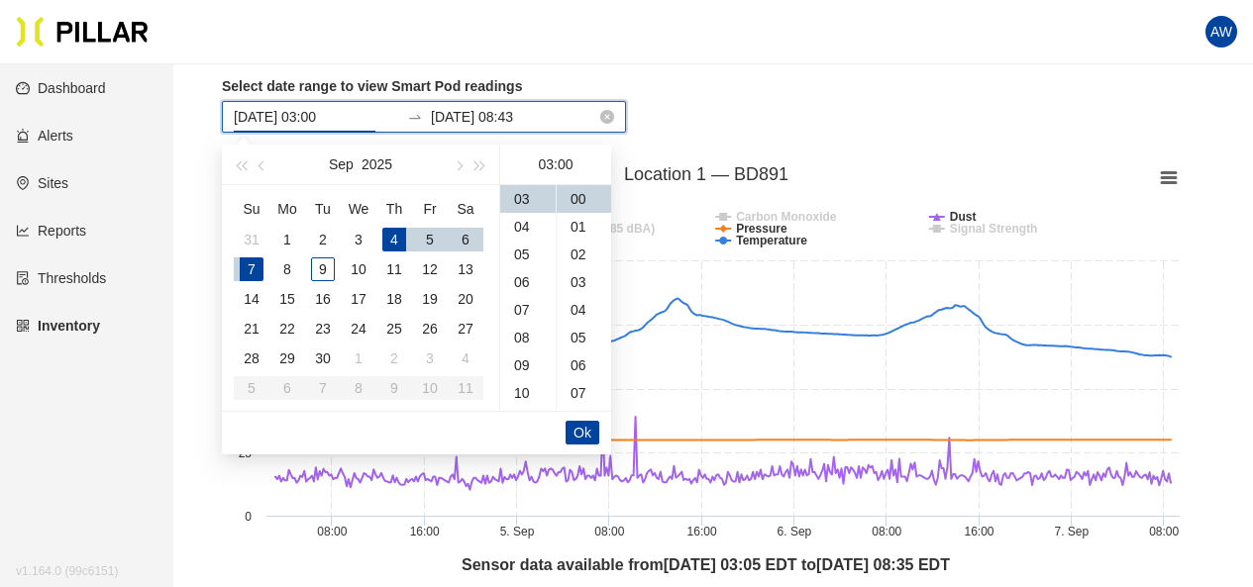
click at [332, 116] on input "[DATE] 03:00" at bounding box center [316, 117] width 165 height 22
type input "[DATE] 03:00"
click at [461, 231] on div "6" at bounding box center [466, 239] width 24 height 24
click at [571, 433] on button "Ok" at bounding box center [583, 432] width 34 height 24
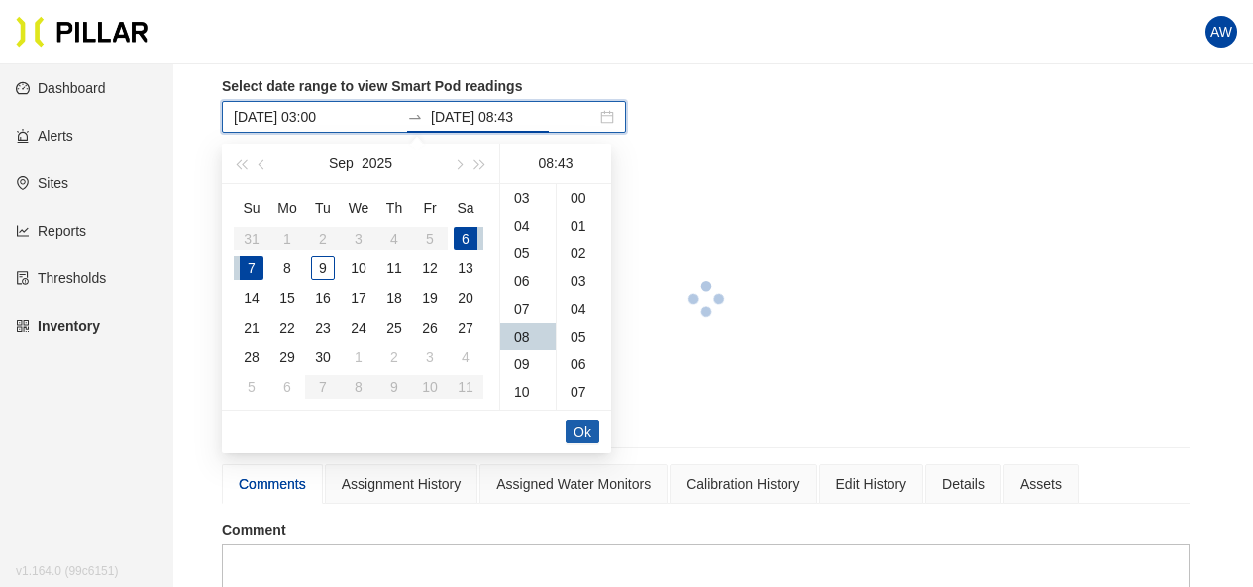
scroll to position [1193, 0]
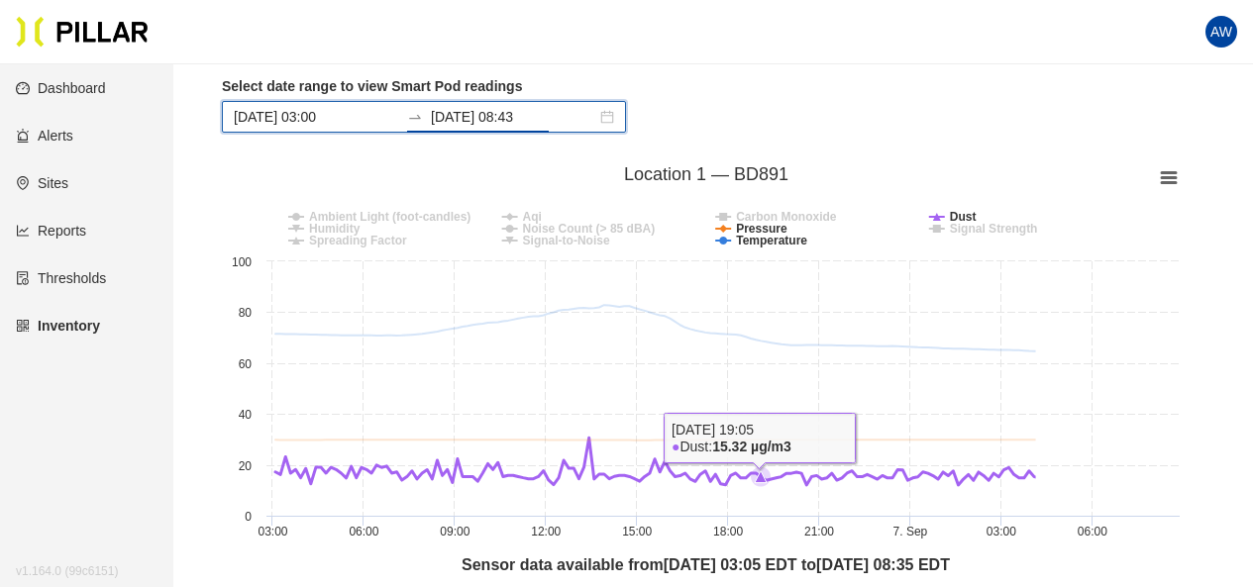
click at [761, 471] on icon at bounding box center [761, 477] width 12 height 12
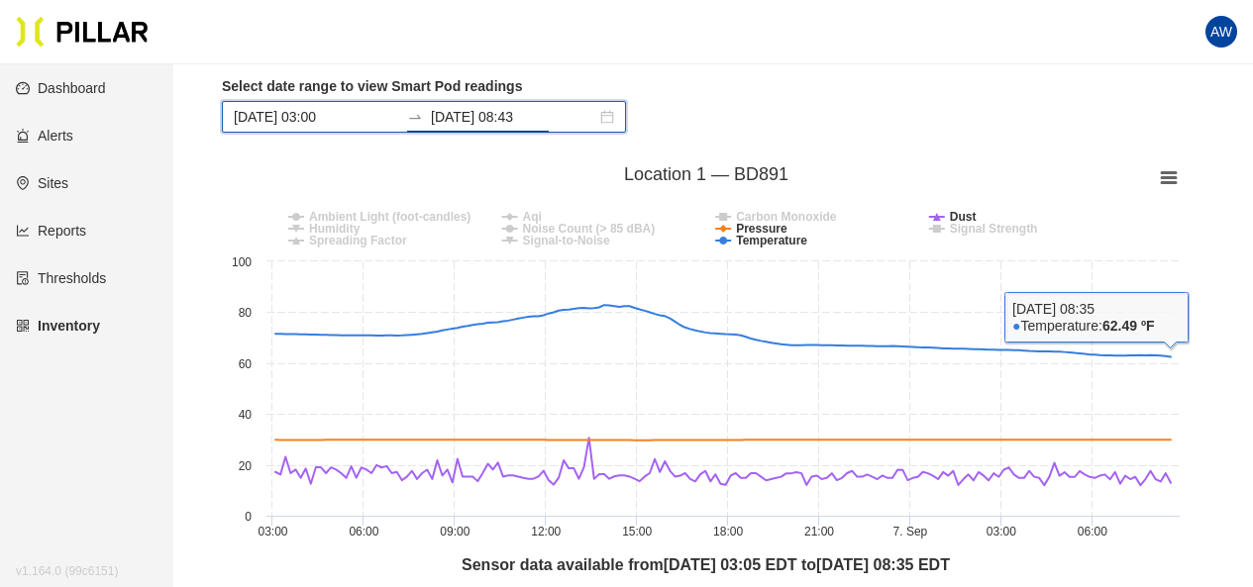
click at [1181, 174] on rect at bounding box center [706, 355] width 968 height 396
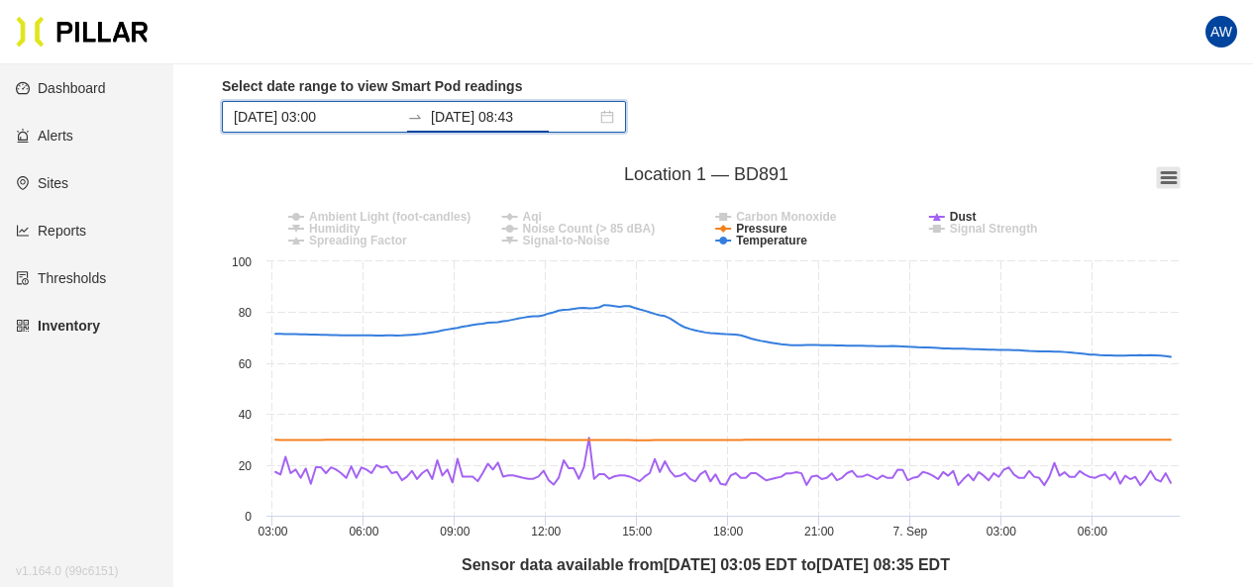
click at [1175, 177] on icon at bounding box center [1169, 177] width 14 height 10
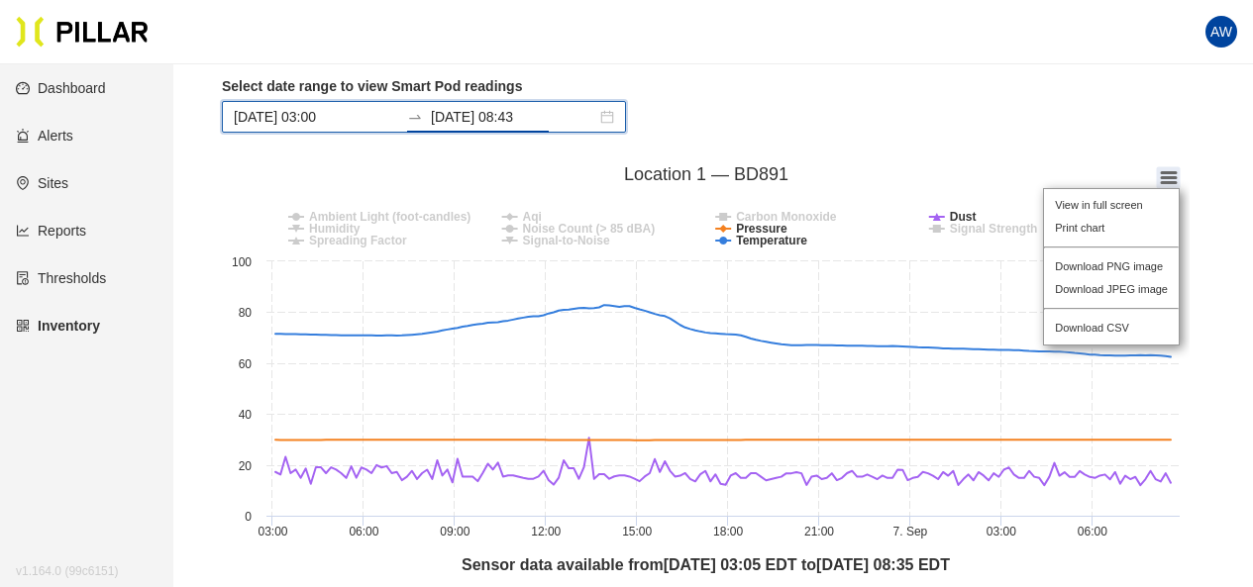
click at [1175, 177] on div "View in full screen Print chart Download PNG image Download JPEG image Download…" at bounding box center [1111, 266] width 184 height 205
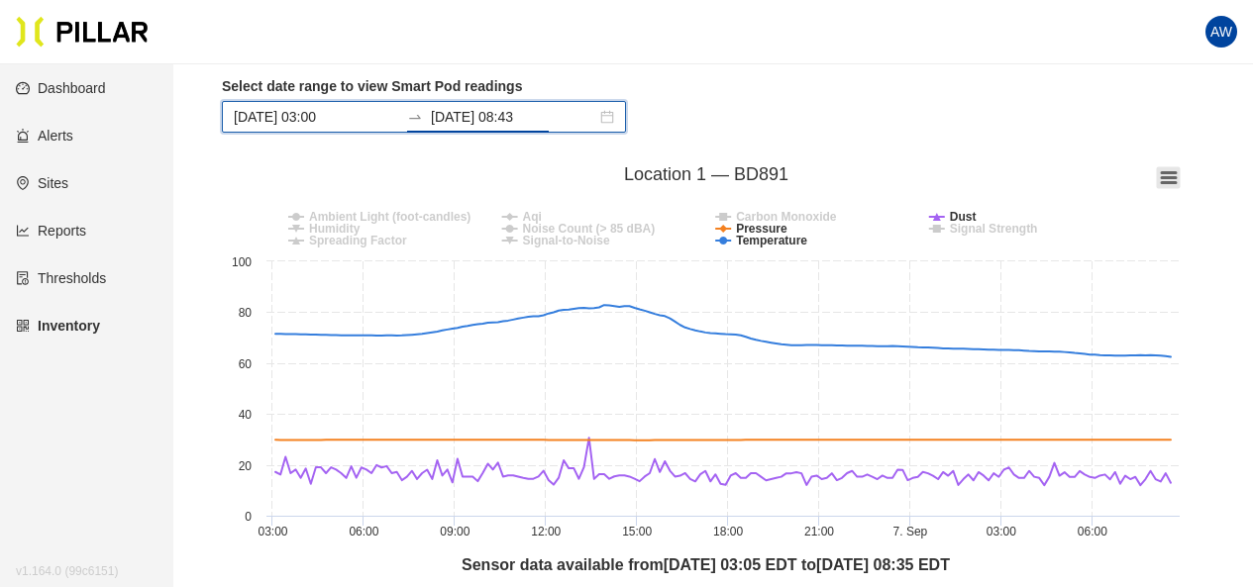
click at [1175, 177] on icon at bounding box center [1169, 177] width 14 height 10
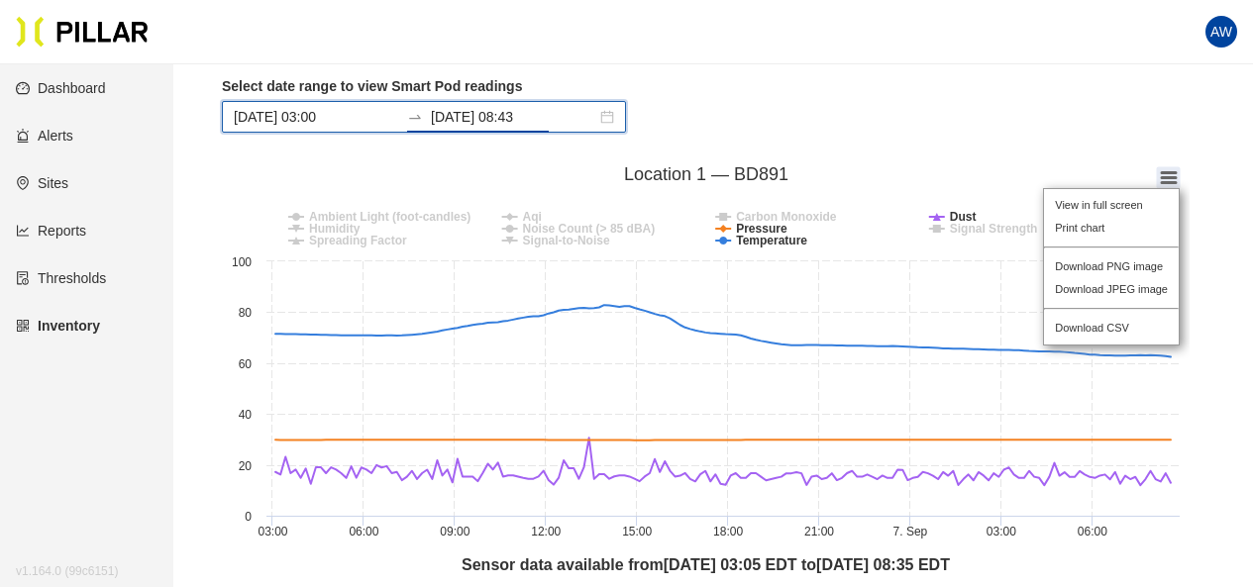
click at [1175, 177] on div "View in full screen Print chart Download PNG image Download JPEG image Download…" at bounding box center [1111, 266] width 184 height 205
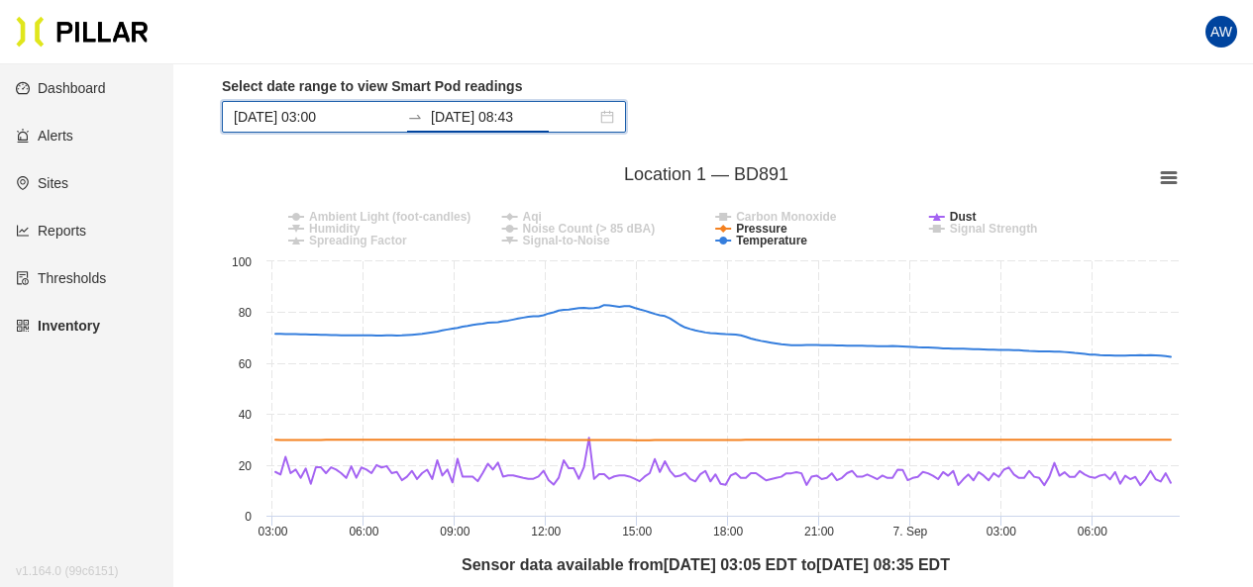
click at [1049, 157] on rect at bounding box center [706, 355] width 968 height 396
